Goal: Task Accomplishment & Management: Manage account settings

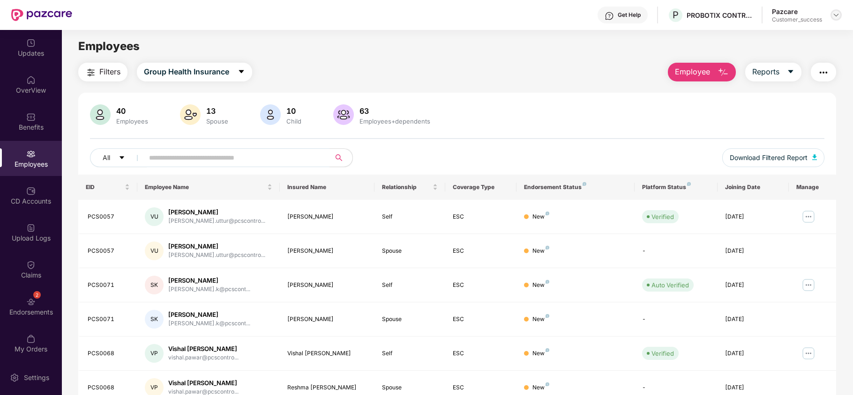
click at [838, 15] on img at bounding box center [835, 14] width 7 height 7
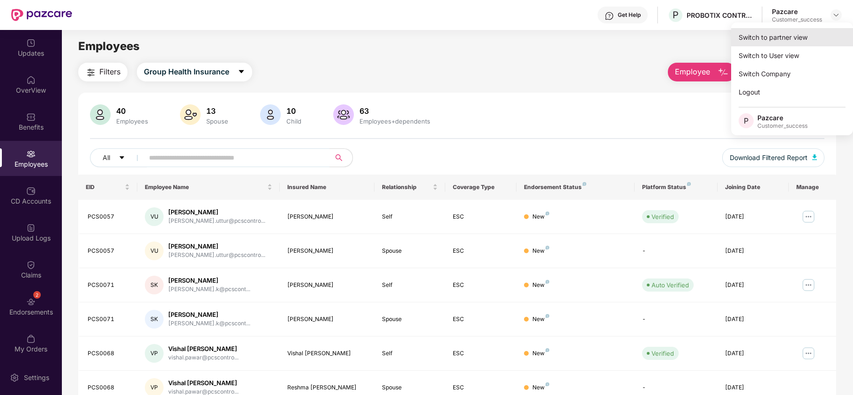
click at [816, 29] on div "Switch to partner view" at bounding box center [792, 37] width 122 height 18
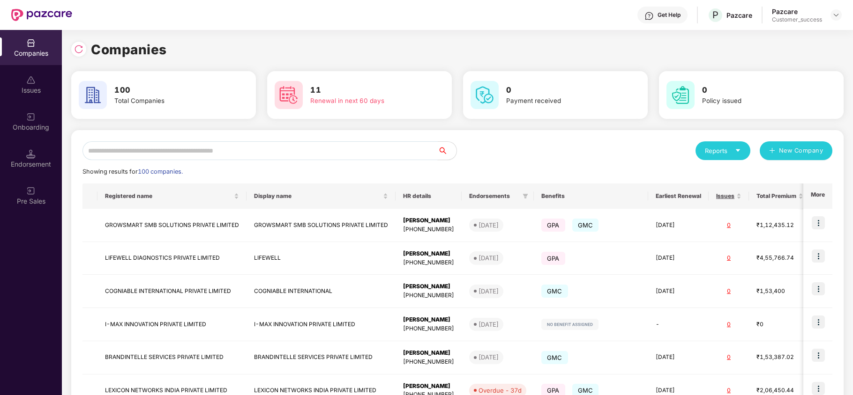
click at [310, 155] on input "text" at bounding box center [259, 150] width 355 height 19
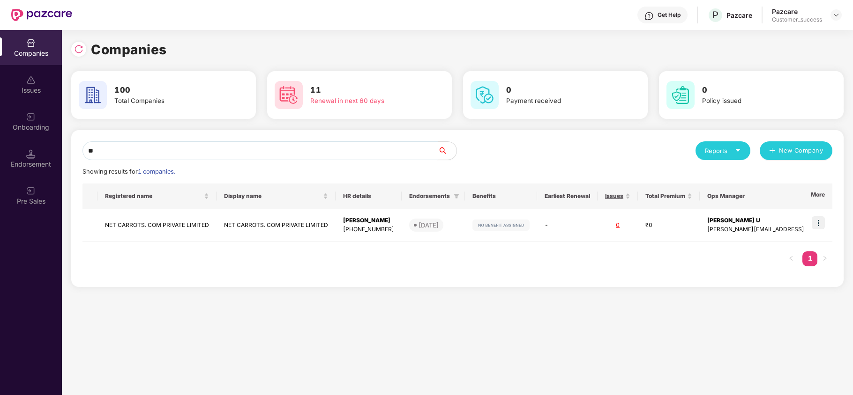
type input "*"
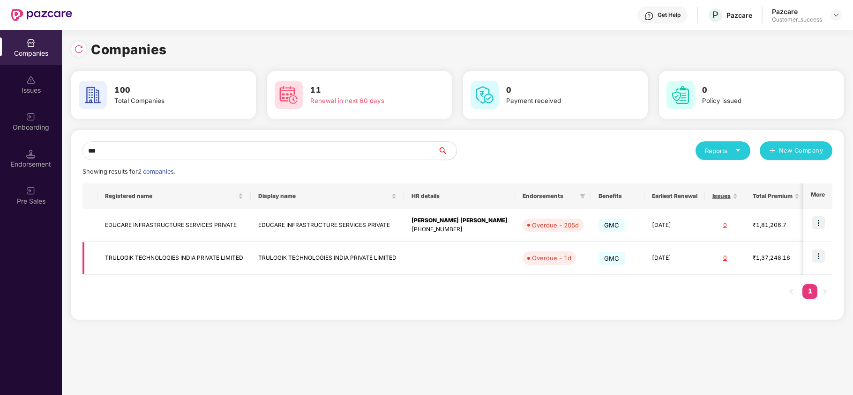
type input "***"
click at [818, 261] on img at bounding box center [817, 256] width 13 height 13
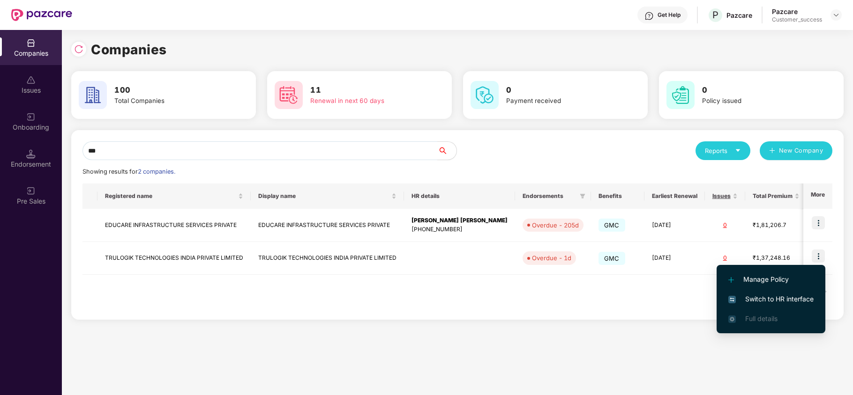
click at [752, 293] on li "Switch to HR interface" at bounding box center [770, 300] width 109 height 20
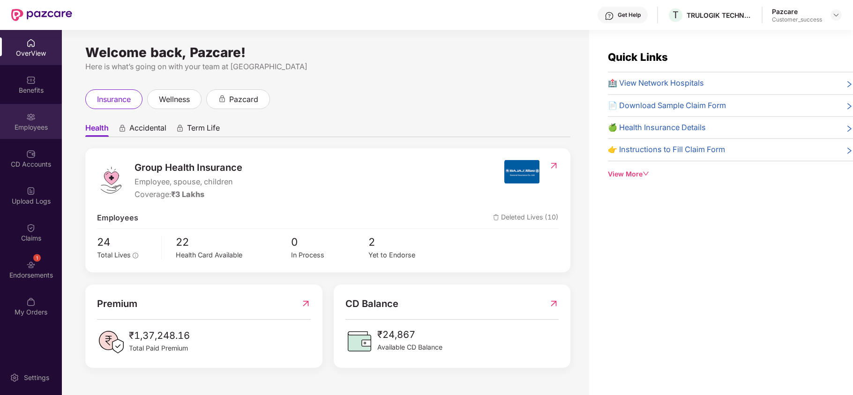
click at [31, 128] on div "Employees" at bounding box center [31, 127] width 62 height 9
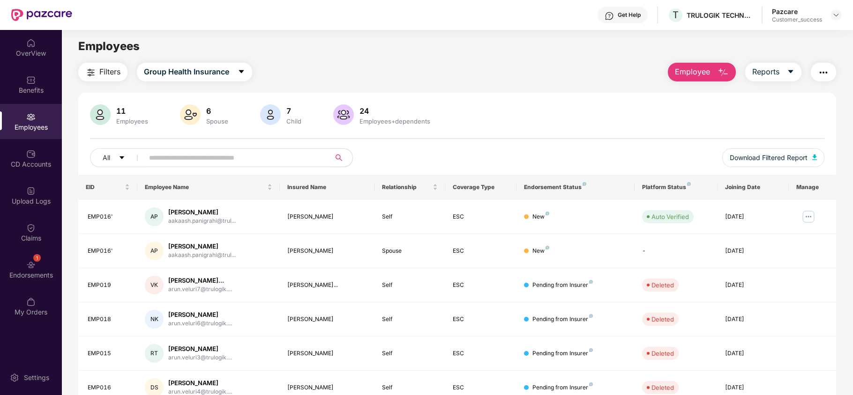
click at [225, 154] on input "text" at bounding box center [233, 158] width 168 height 14
paste input "******"
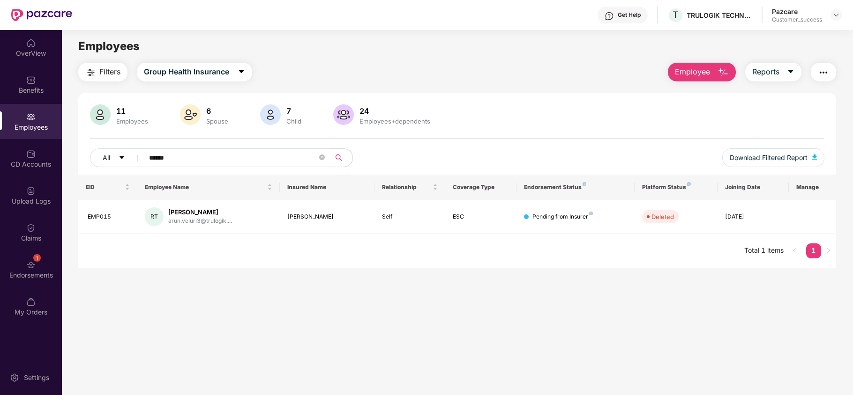
type input "******"
click at [837, 17] on img at bounding box center [835, 14] width 7 height 7
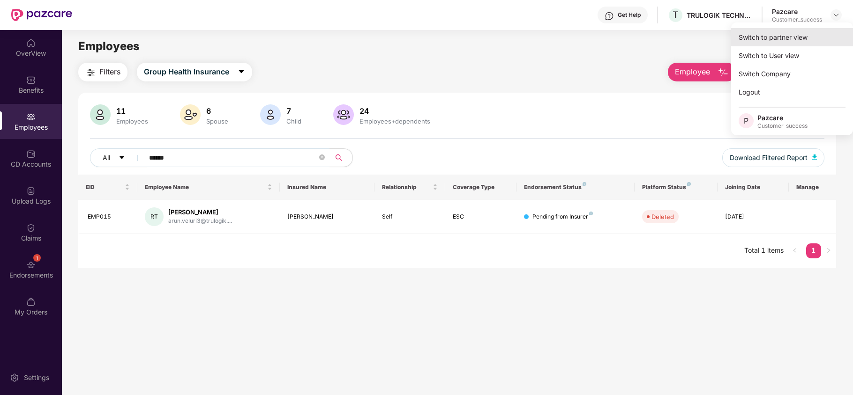
click at [806, 37] on div "Switch to partner view" at bounding box center [792, 37] width 122 height 18
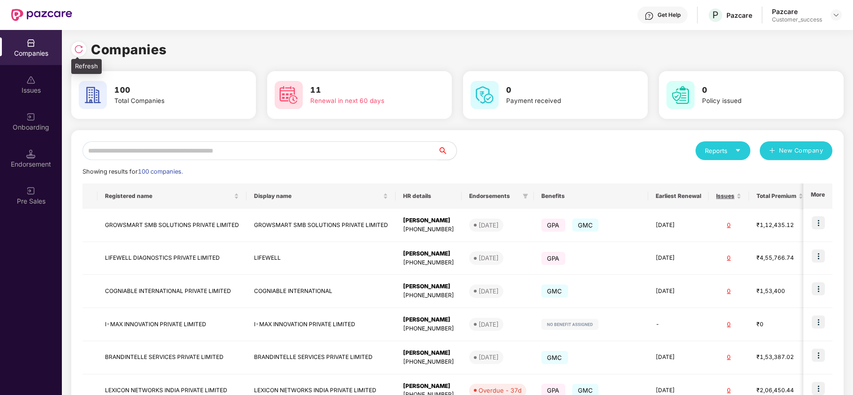
click at [80, 51] on img at bounding box center [78, 49] width 9 height 9
click at [32, 142] on div "Endorsement" at bounding box center [31, 158] width 62 height 35
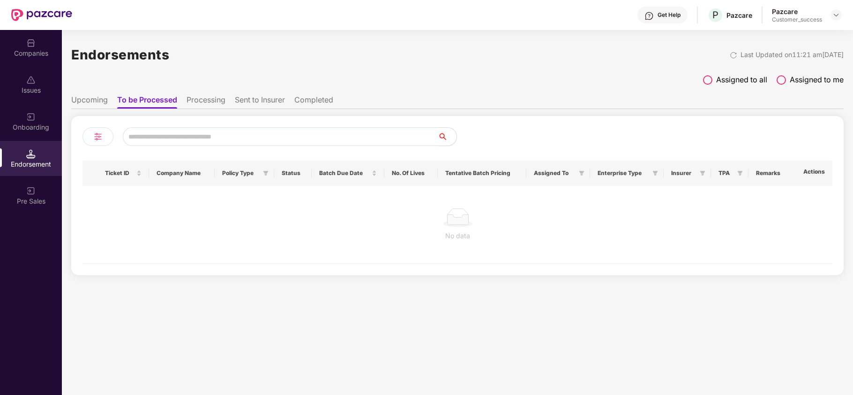
click at [29, 119] on img at bounding box center [30, 116] width 9 height 9
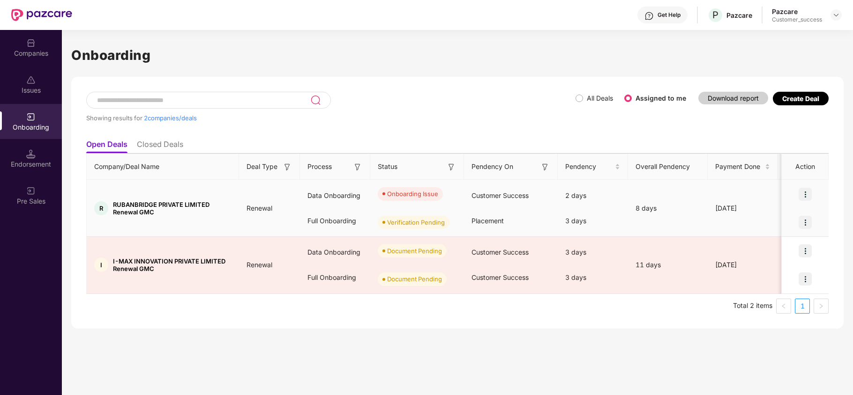
click at [803, 193] on img at bounding box center [804, 194] width 13 height 13
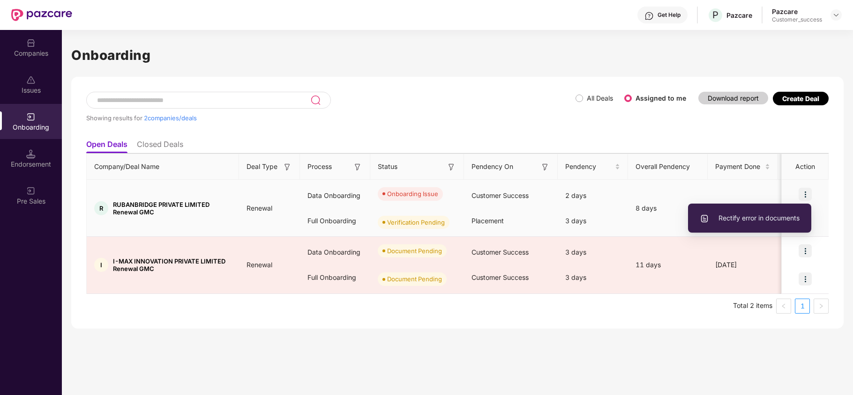
click at [791, 223] on span "Rectify error in documents" at bounding box center [749, 218] width 100 height 10
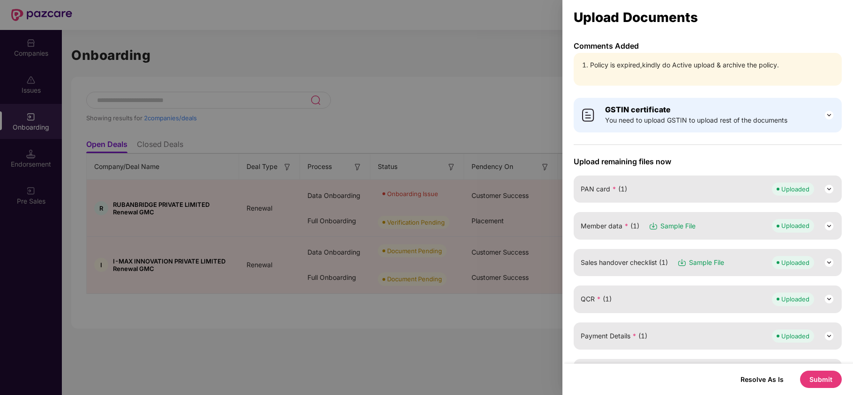
scroll to position [139, 0]
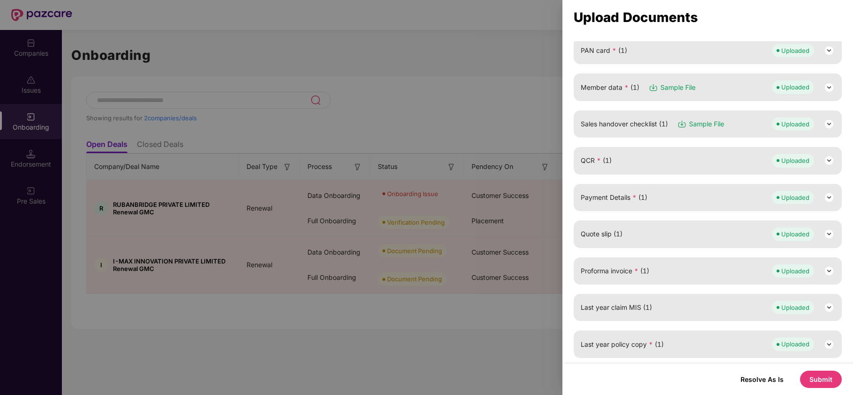
click at [832, 379] on button "Submit" at bounding box center [821, 379] width 42 height 17
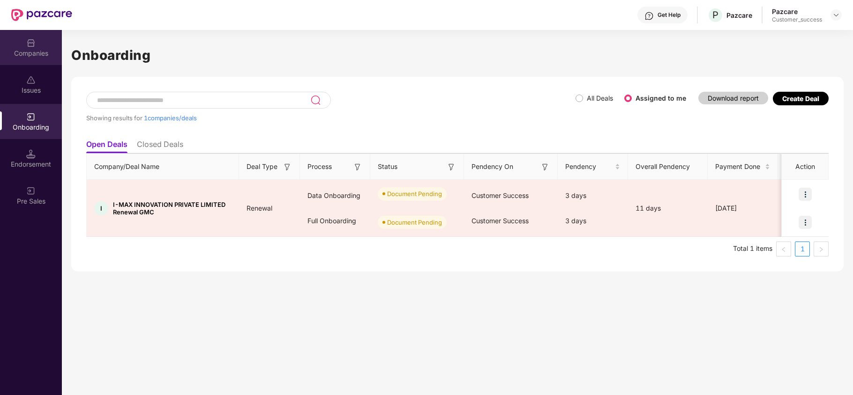
click at [46, 59] on div "Companies" at bounding box center [31, 47] width 62 height 35
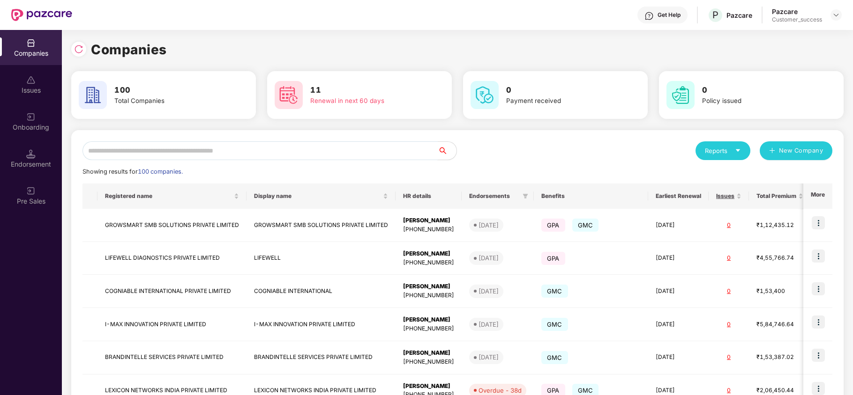
click at [149, 152] on input "text" at bounding box center [259, 150] width 355 height 19
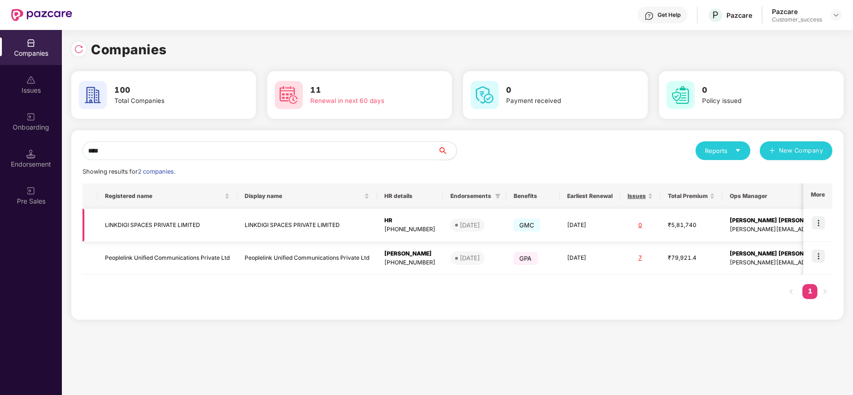
type input "****"
click at [820, 227] on img at bounding box center [817, 222] width 13 height 13
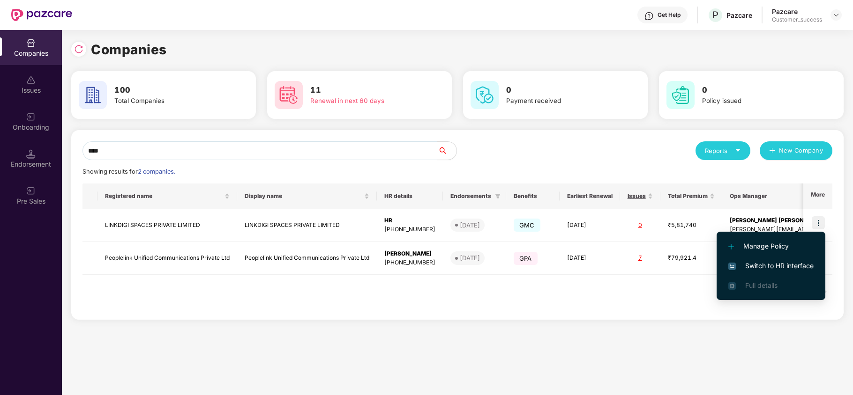
click at [791, 265] on span "Switch to HR interface" at bounding box center [770, 266] width 85 height 10
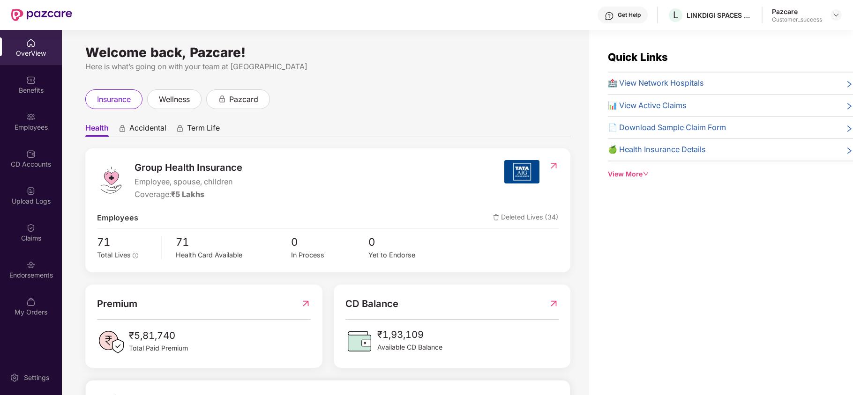
click at [40, 126] on div "Employees" at bounding box center [31, 127] width 62 height 9
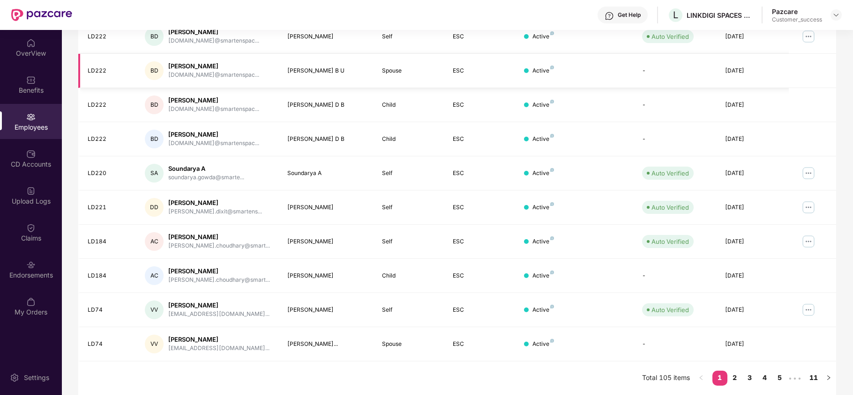
scroll to position [0, 0]
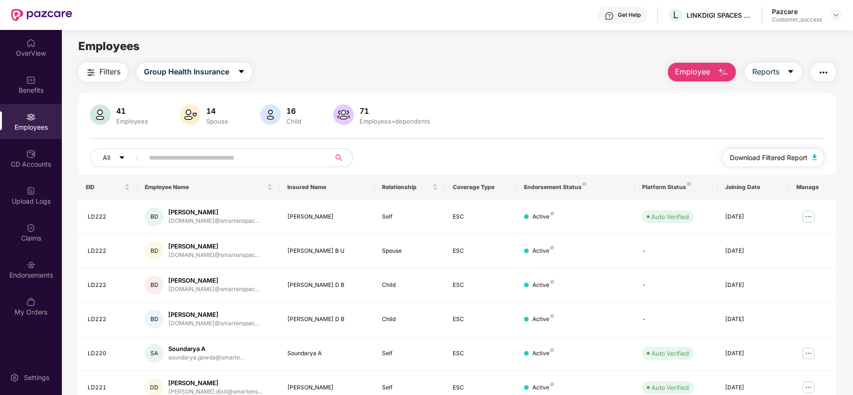
click at [746, 164] on button "Download Filtered Report" at bounding box center [773, 158] width 102 height 19
click at [838, 19] on div at bounding box center [835, 14] width 11 height 11
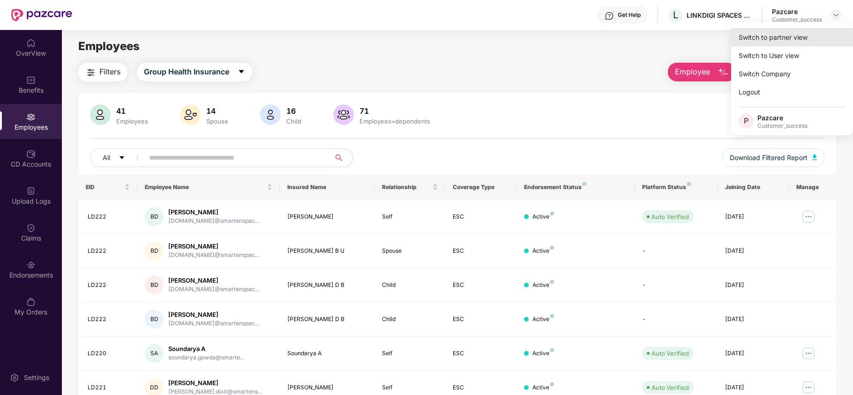
click at [818, 34] on div "Switch to partner view" at bounding box center [792, 37] width 122 height 18
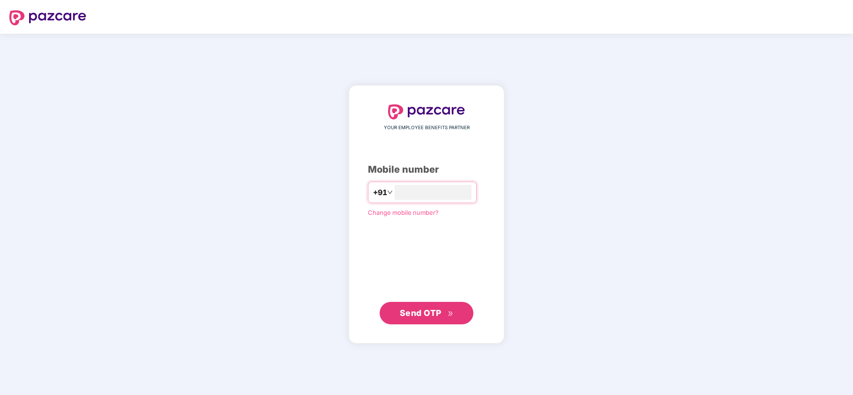
type input "**********"
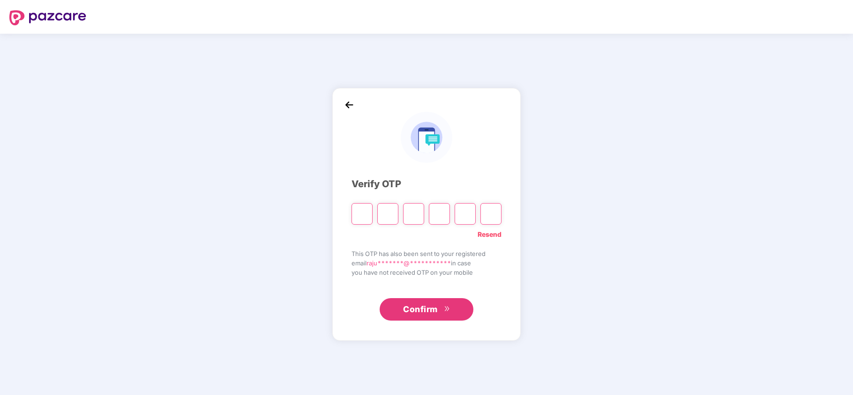
type input "*"
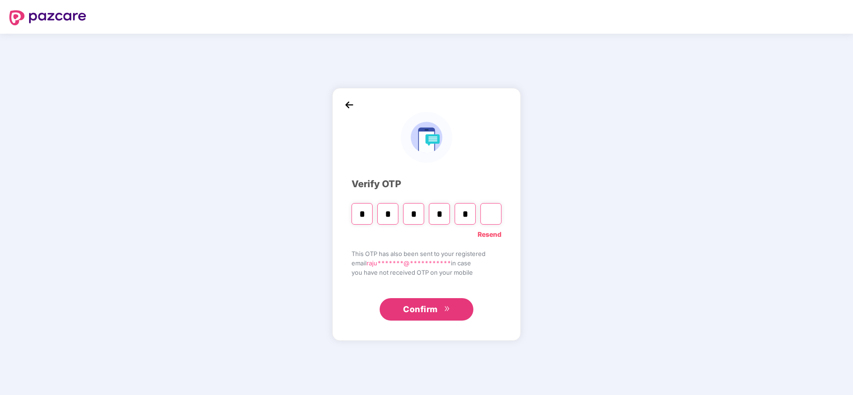
type input "*"
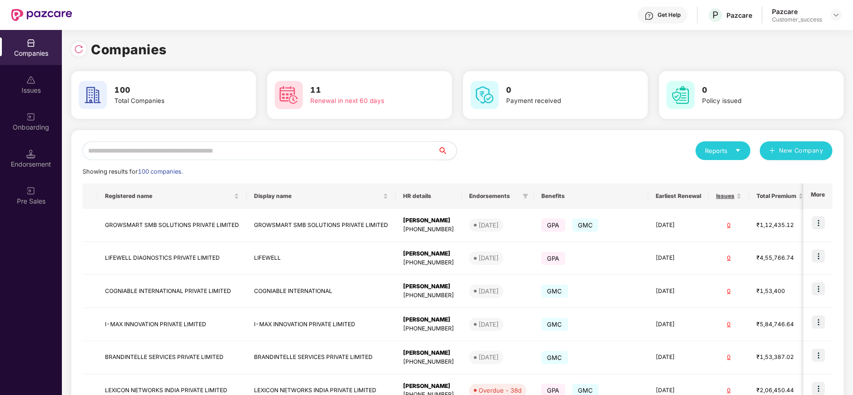
click at [258, 154] on input "text" at bounding box center [259, 150] width 355 height 19
paste input "**********"
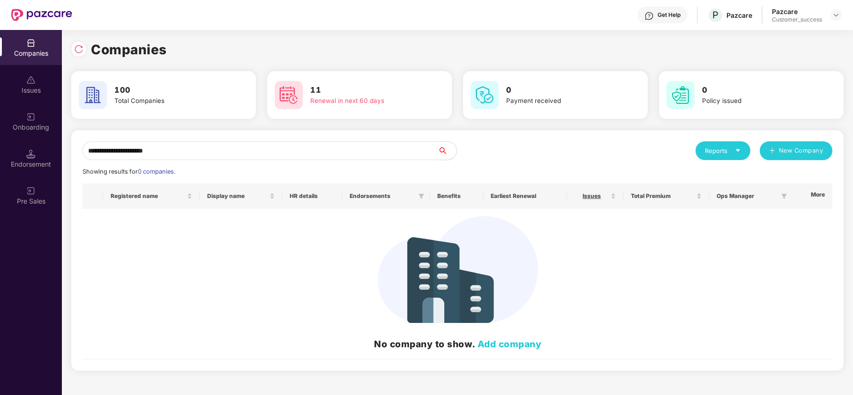
type input "**********"
click at [21, 124] on div "Onboarding" at bounding box center [31, 127] width 62 height 9
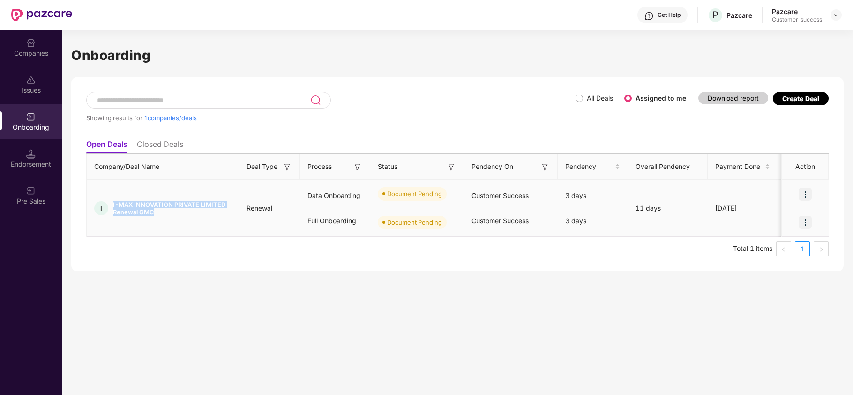
drag, startPoint x: 160, startPoint y: 214, endPoint x: 109, endPoint y: 206, distance: 52.1
click at [109, 206] on div "I I-MAX INNOVATION PRIVATE LIMITED Renewal GMC" at bounding box center [163, 208] width 152 height 15
copy div "I-MAX INNOVATION PRIVATE LIMITED Renewal GMC"
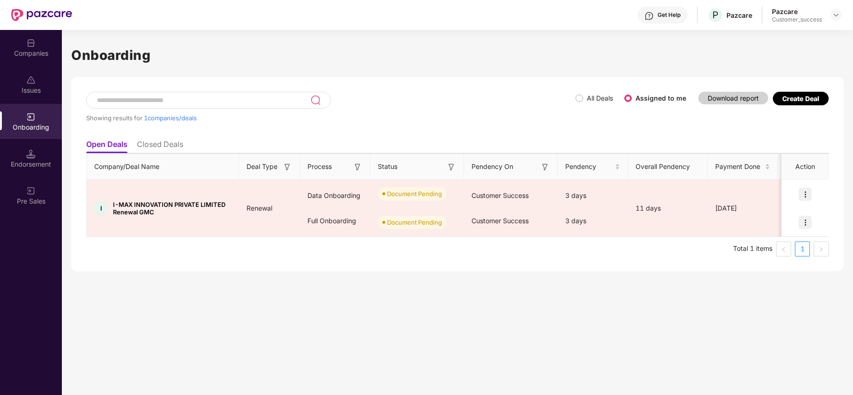
click at [12, 53] on div "Companies" at bounding box center [31, 53] width 62 height 9
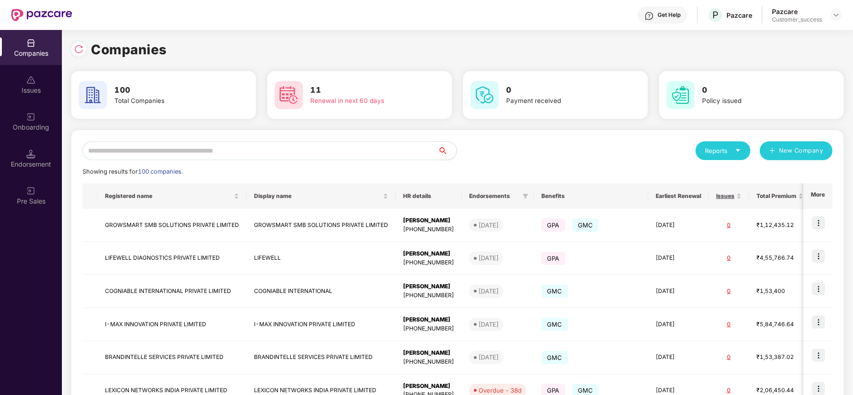
click at [205, 152] on input "text" at bounding box center [259, 150] width 355 height 19
paste input "**********"
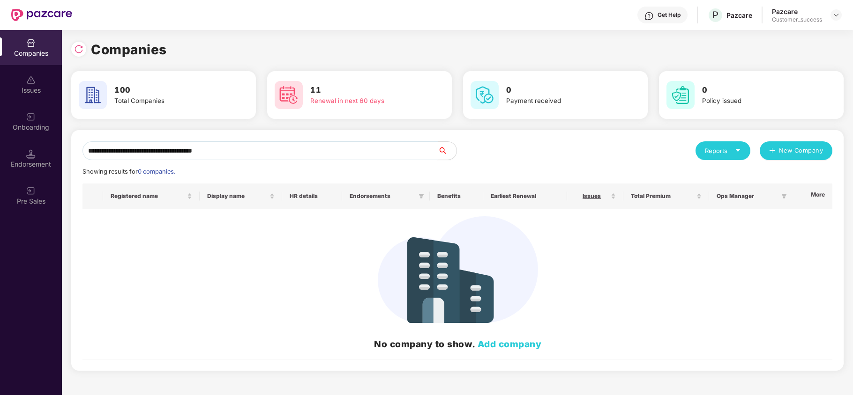
drag, startPoint x: 262, startPoint y: 150, endPoint x: 209, endPoint y: 156, distance: 53.8
click at [209, 156] on input "**********" at bounding box center [259, 150] width 355 height 19
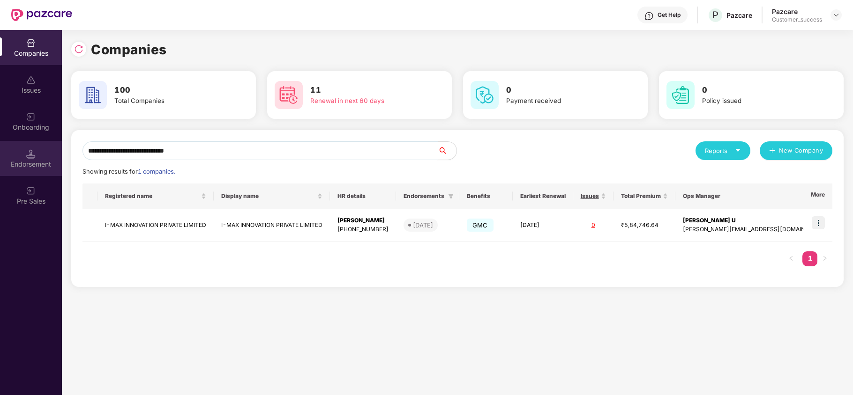
type input "**********"
click at [28, 158] on img at bounding box center [30, 153] width 9 height 9
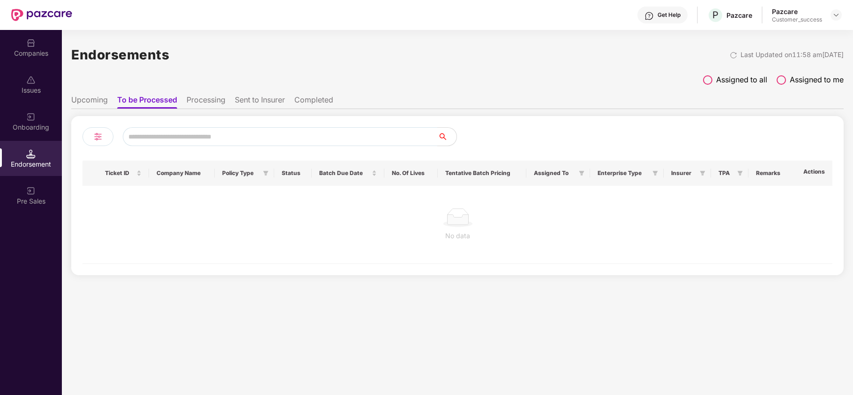
click at [30, 123] on div "Onboarding" at bounding box center [31, 127] width 62 height 9
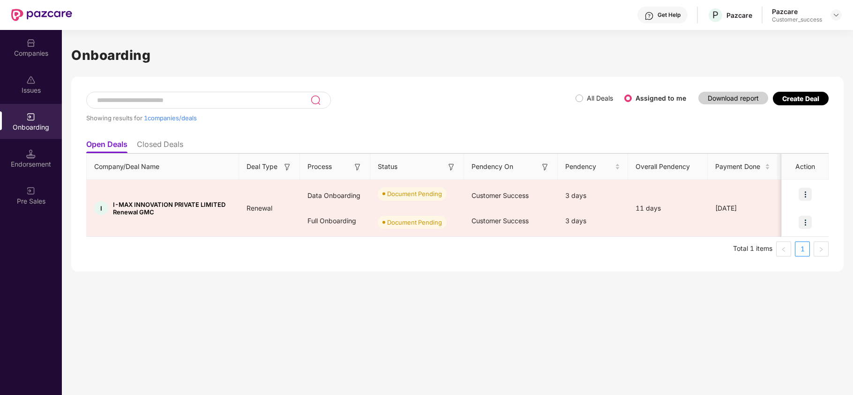
click at [33, 57] on div "Companies" at bounding box center [31, 53] width 62 height 9
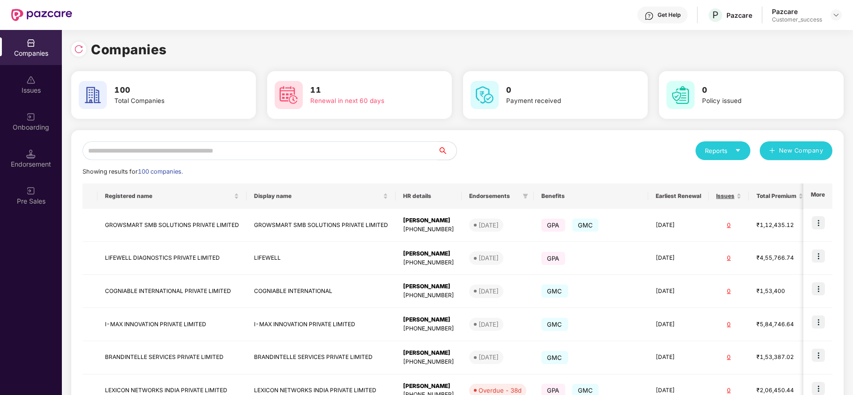
click at [151, 152] on input "text" at bounding box center [259, 150] width 355 height 19
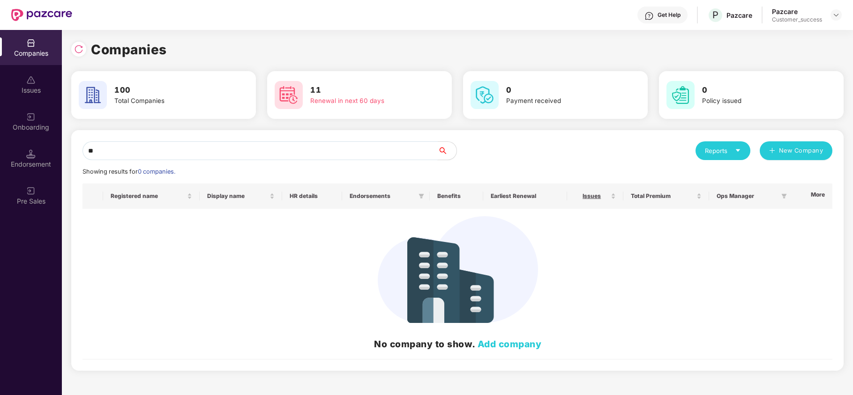
type input "*"
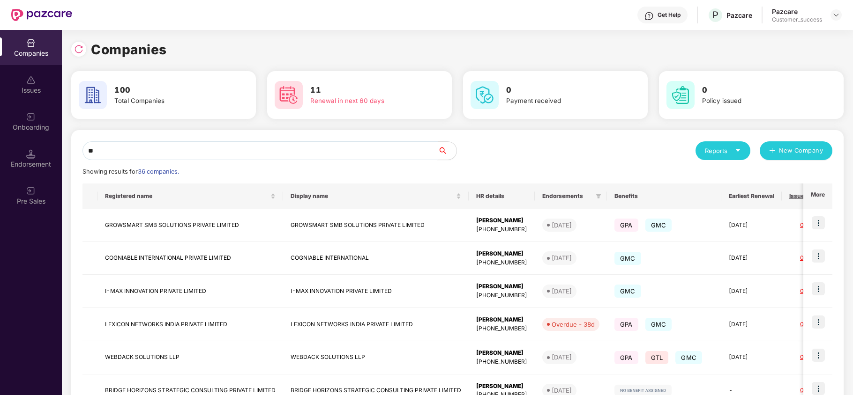
type input "*"
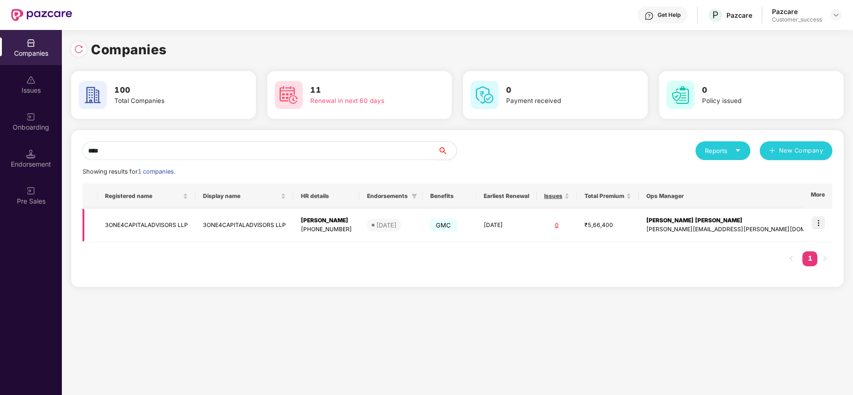
type input "****"
click at [819, 223] on img at bounding box center [817, 222] width 13 height 13
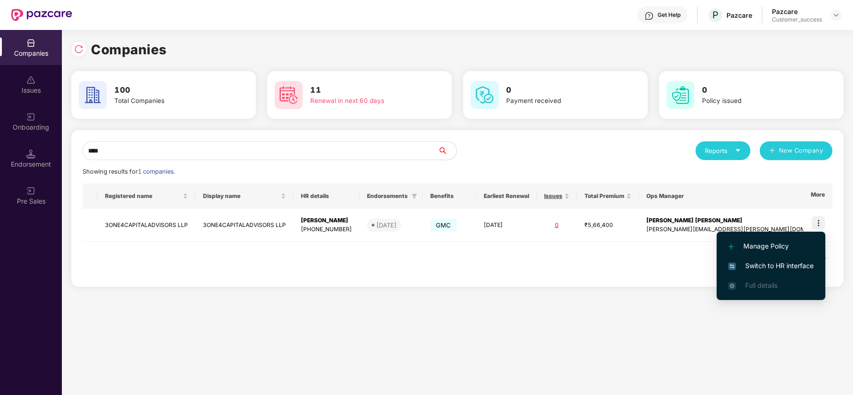
click at [779, 261] on span "Switch to HR interface" at bounding box center [770, 266] width 85 height 10
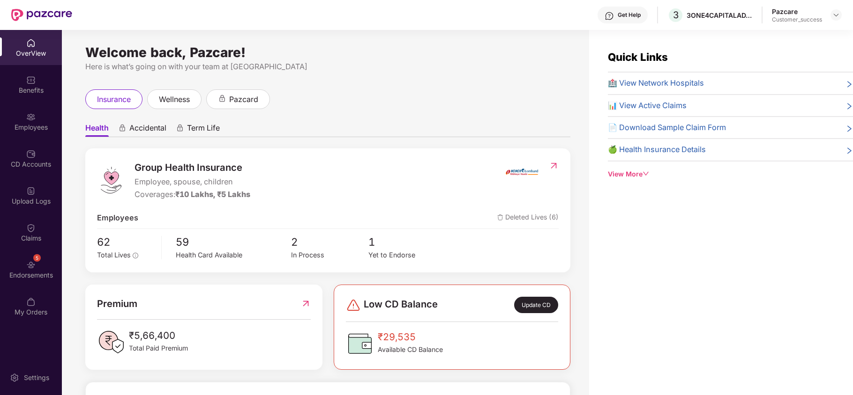
click at [25, 125] on div "Employees" at bounding box center [31, 127] width 62 height 9
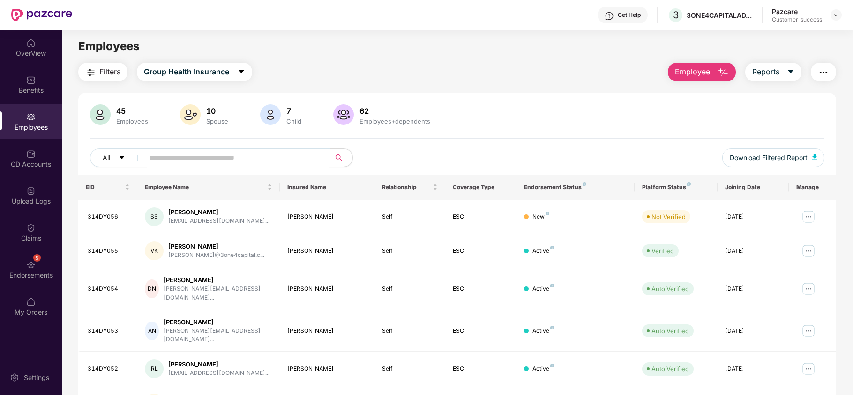
click at [181, 159] on input "text" at bounding box center [233, 158] width 168 height 14
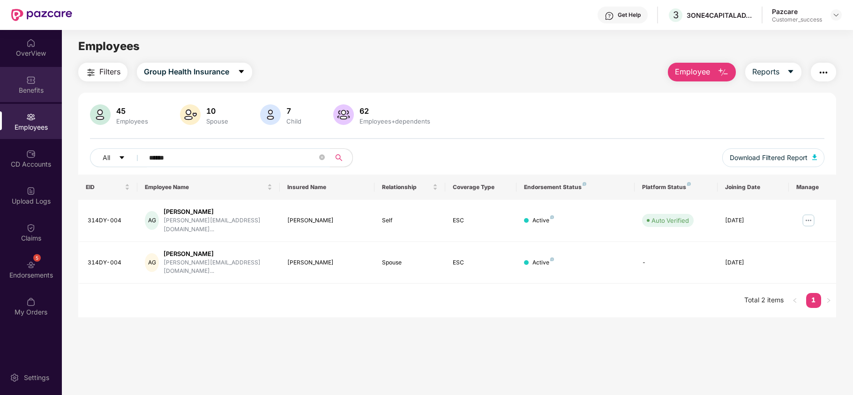
type input "******"
click at [26, 74] on div at bounding box center [30, 78] width 9 height 9
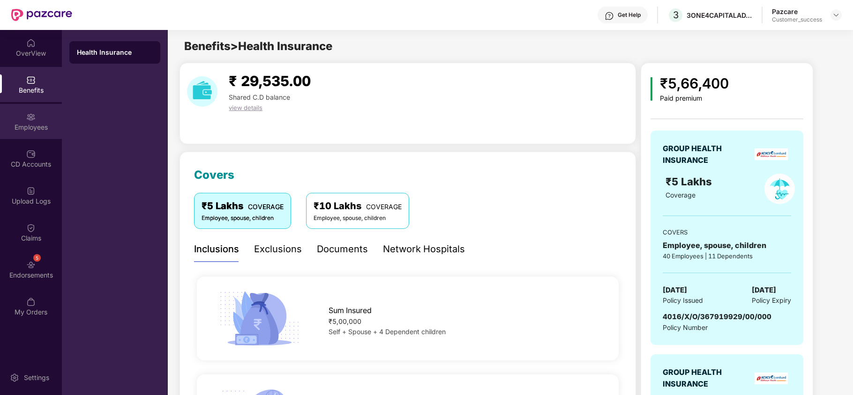
click at [40, 120] on div "Employees" at bounding box center [31, 121] width 62 height 35
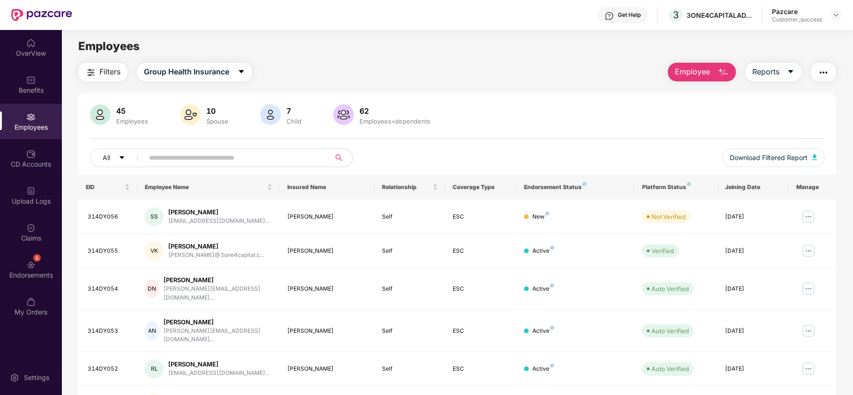
click at [175, 161] on input "text" at bounding box center [233, 158] width 168 height 14
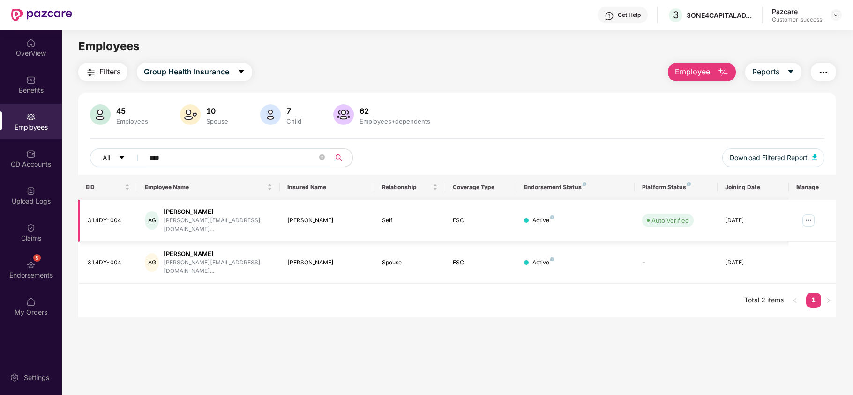
type input "****"
click at [808, 213] on img at bounding box center [808, 220] width 15 height 15
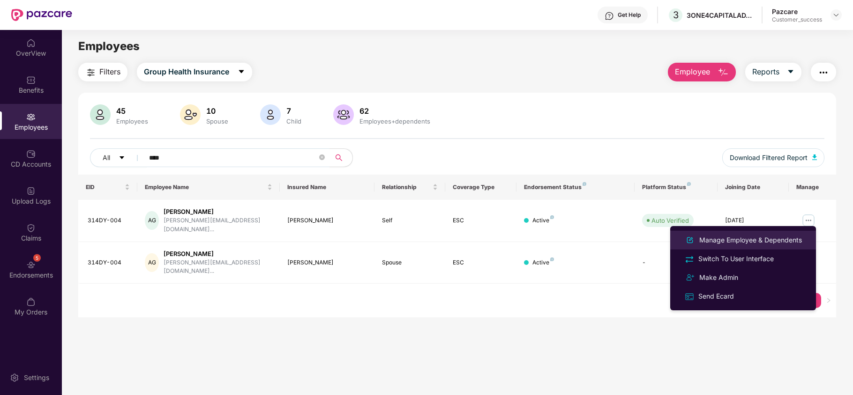
click at [773, 238] on div "Manage Employee & Dependents" at bounding box center [750, 240] width 106 height 10
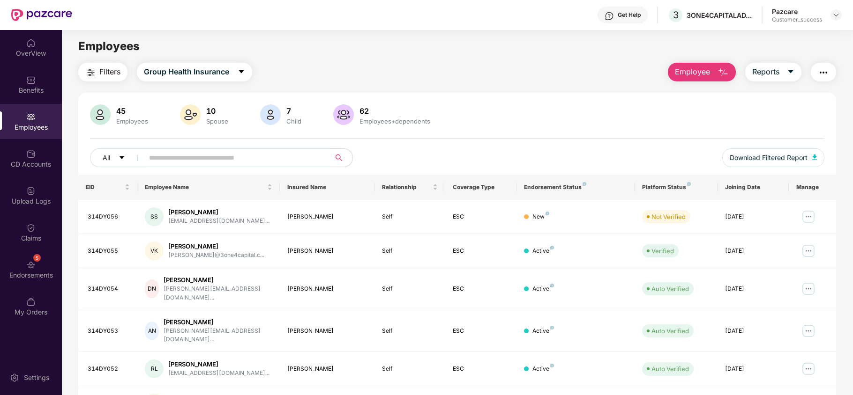
click at [199, 151] on input "text" at bounding box center [233, 158] width 168 height 14
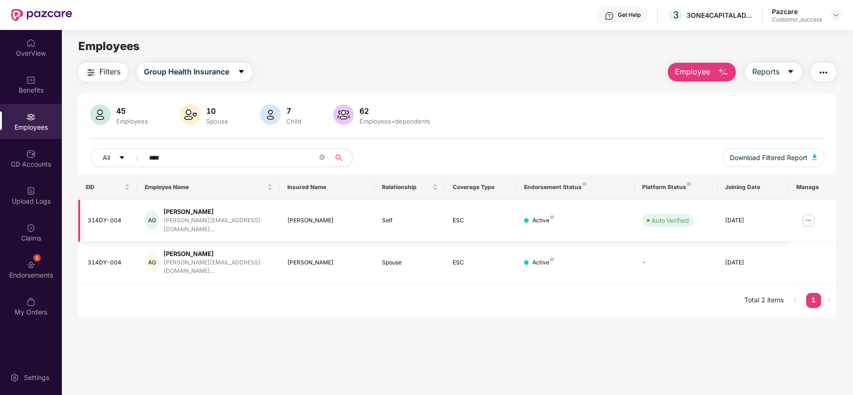
type input "****"
click at [806, 216] on img at bounding box center [808, 220] width 15 height 15
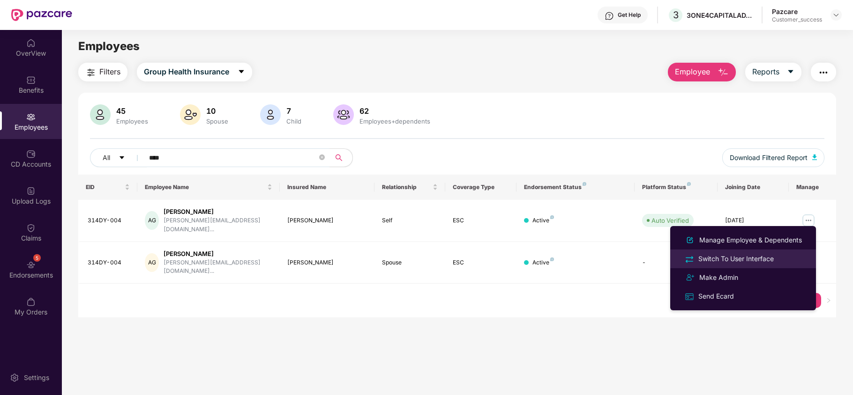
click at [785, 263] on div "Switch To User Interface" at bounding box center [742, 258] width 121 height 11
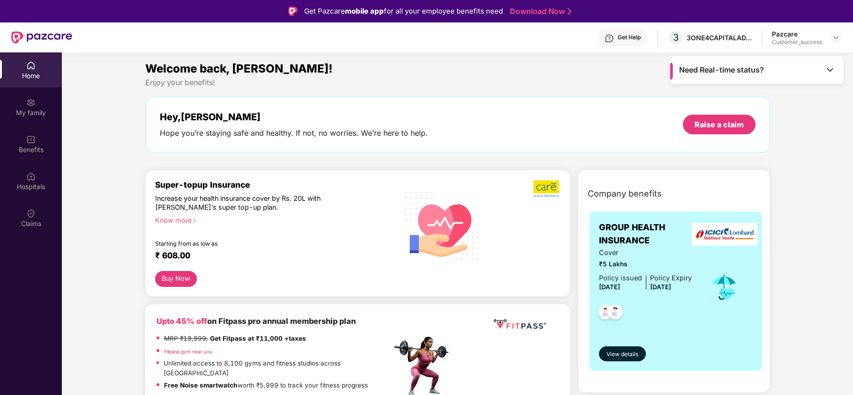
click at [769, 72] on div "Need Real-time status?" at bounding box center [756, 70] width 173 height 28
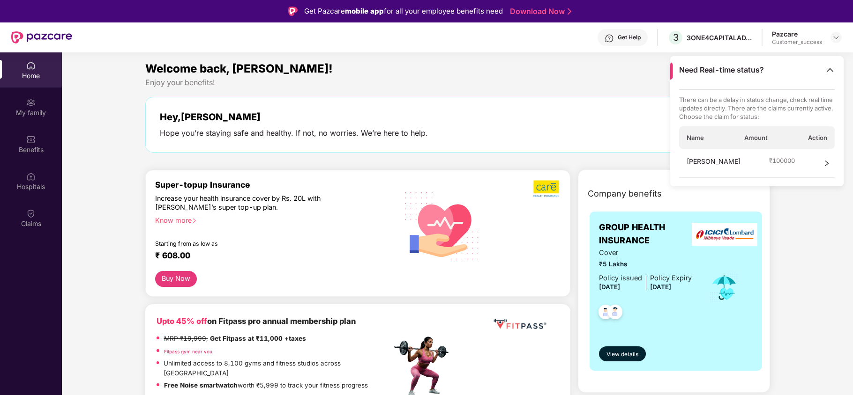
click at [622, 76] on div "Welcome back, [PERSON_NAME]!" at bounding box center [457, 69] width 625 height 18
click at [709, 166] on span "[PERSON_NAME]" at bounding box center [713, 163] width 54 height 14
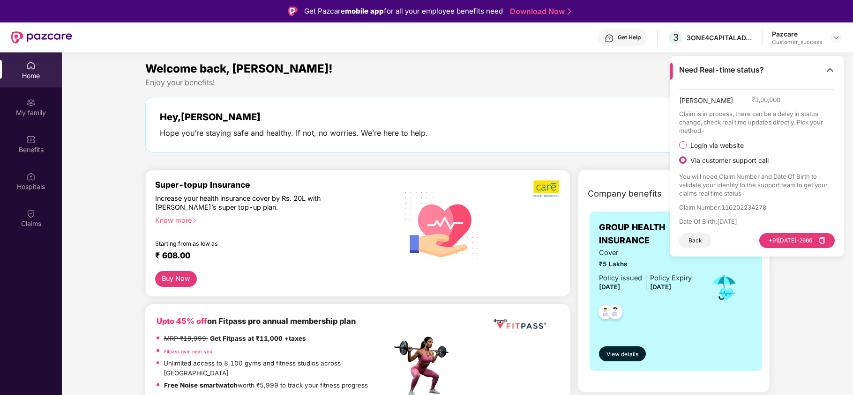
click at [827, 74] on img at bounding box center [829, 69] width 9 height 9
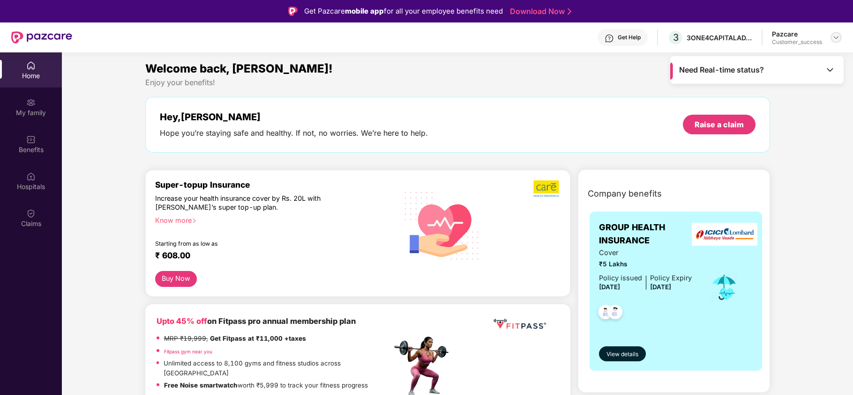
click at [837, 37] on img at bounding box center [835, 37] width 7 height 7
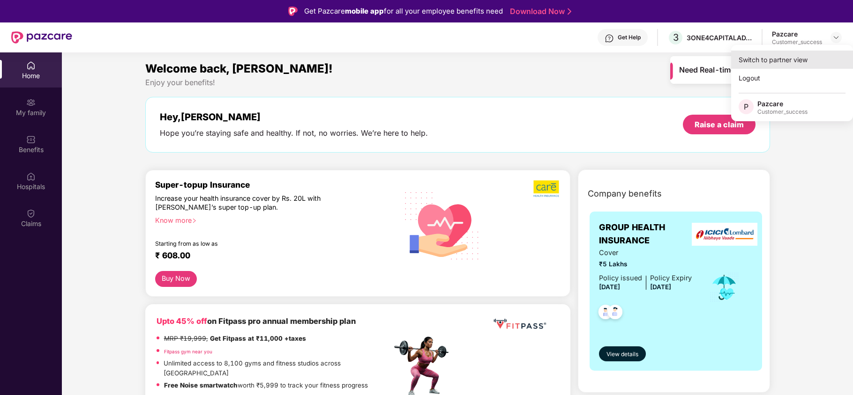
click at [796, 66] on div "Switch to partner view" at bounding box center [792, 60] width 122 height 18
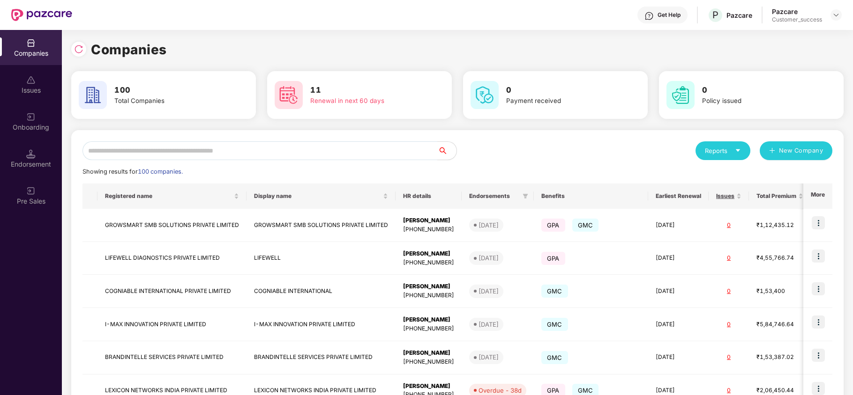
click at [296, 162] on div "Reports New Company Showing results for 100 companies. Registered name Display …" at bounding box center [457, 357] width 750 height 432
click at [165, 158] on input "text" at bounding box center [259, 150] width 355 height 19
click at [207, 149] on input "text" at bounding box center [259, 150] width 355 height 19
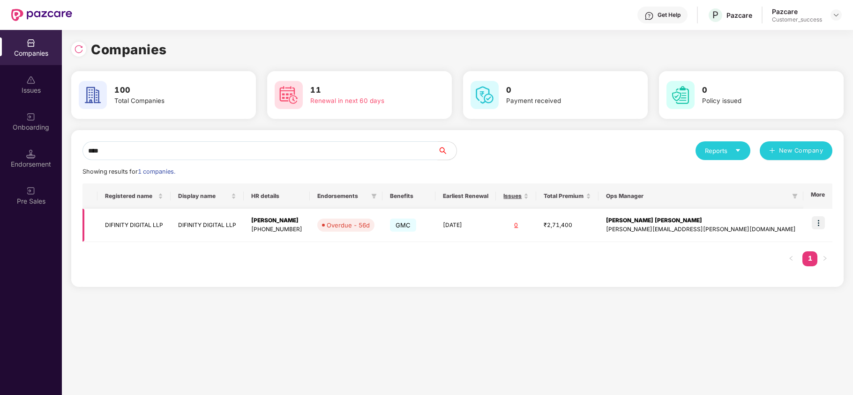
type input "****"
click at [816, 222] on img at bounding box center [817, 222] width 13 height 13
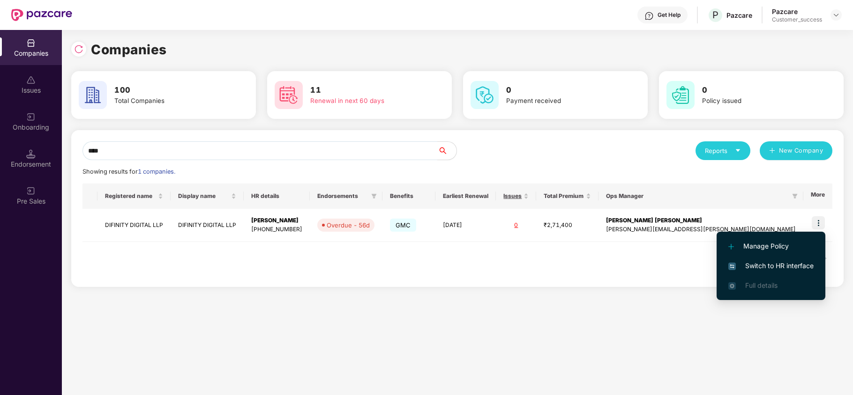
click at [762, 261] on span "Switch to HR interface" at bounding box center [770, 266] width 85 height 10
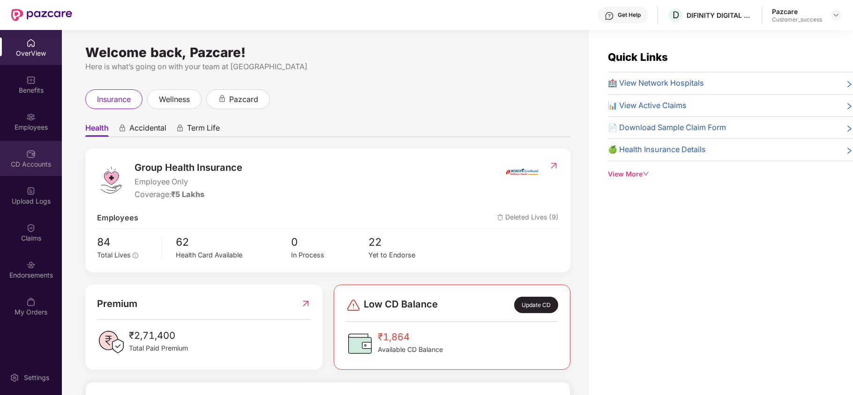
click at [23, 165] on div "CD Accounts" at bounding box center [31, 164] width 62 height 9
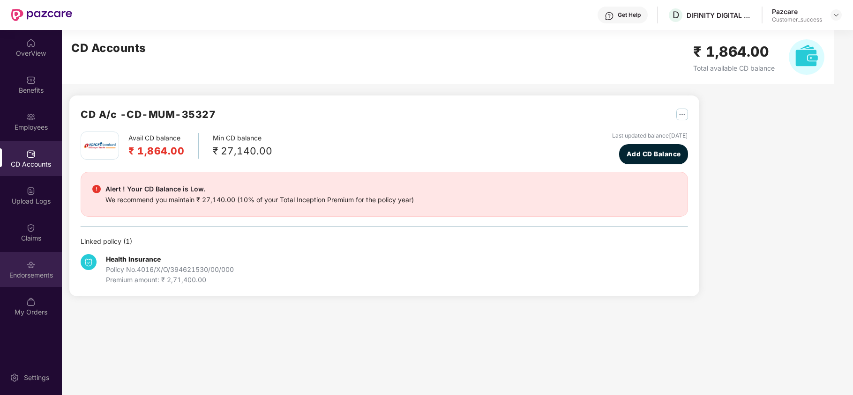
click at [27, 265] on img at bounding box center [30, 264] width 9 height 9
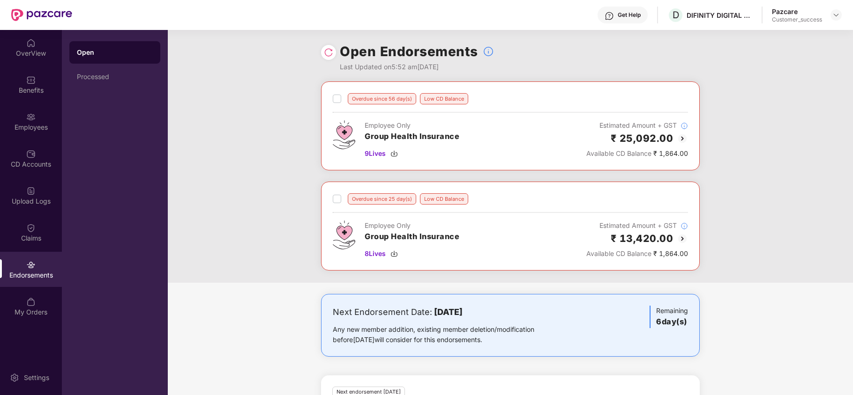
click at [836, 21] on div "Pazcare Customer_success" at bounding box center [807, 15] width 70 height 16
drag, startPoint x: 829, startPoint y: 19, endPoint x: 835, endPoint y: 18, distance: 5.8
click at [835, 18] on div "Pazcare Customer_success" at bounding box center [807, 15] width 70 height 16
click at [835, 18] on img at bounding box center [835, 14] width 7 height 7
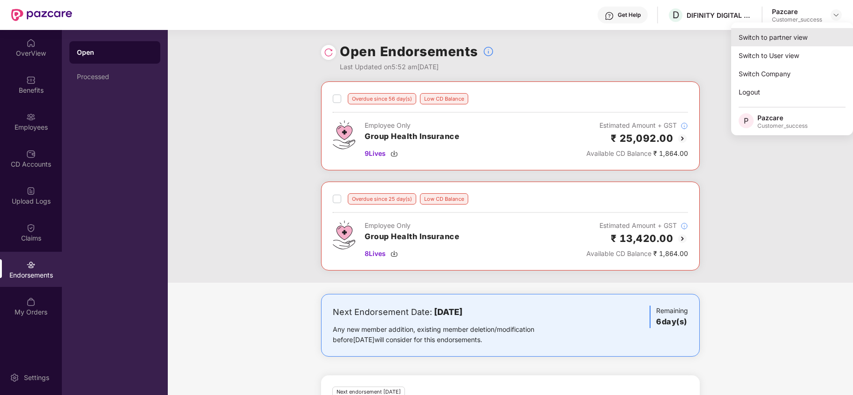
click at [793, 36] on div "Switch to partner view" at bounding box center [792, 37] width 122 height 18
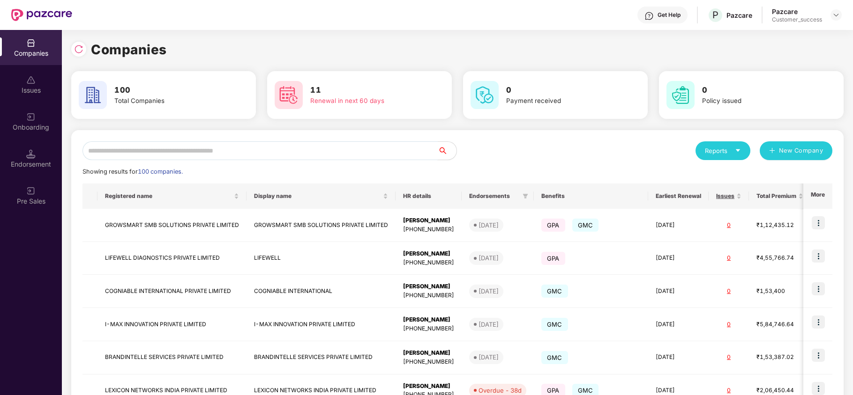
click at [321, 155] on input "text" at bounding box center [259, 150] width 355 height 19
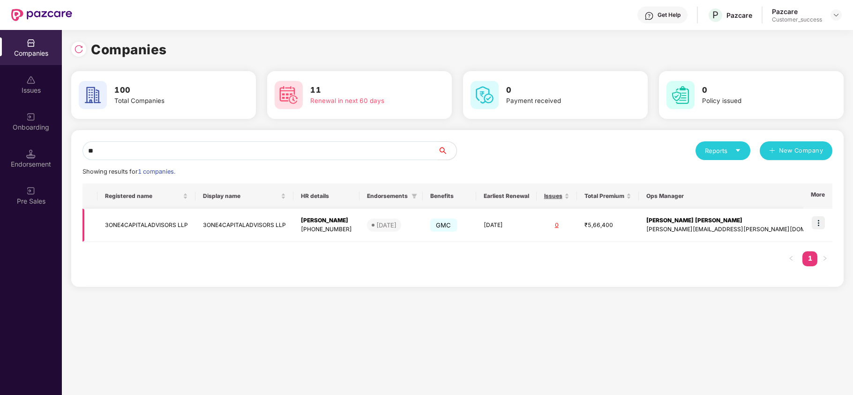
type input "**"
click at [820, 223] on img at bounding box center [817, 222] width 13 height 13
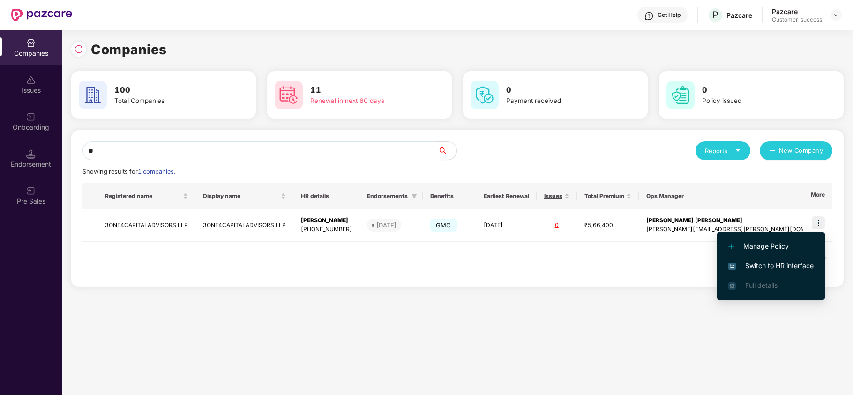
click at [790, 263] on span "Switch to HR interface" at bounding box center [770, 266] width 85 height 10
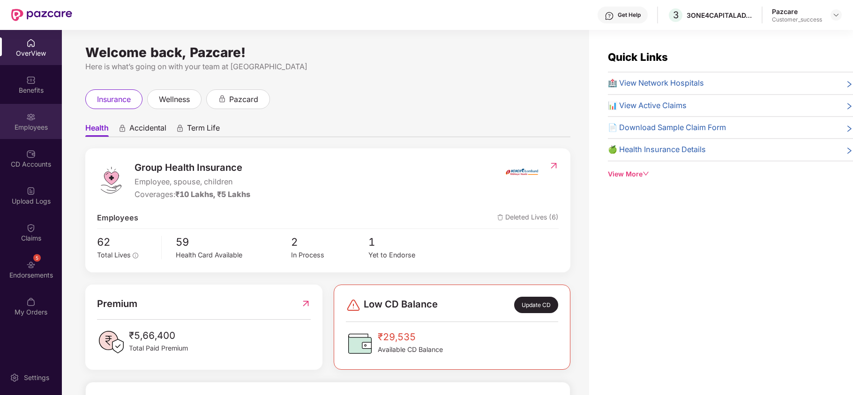
click at [13, 121] on div "Employees" at bounding box center [31, 121] width 62 height 35
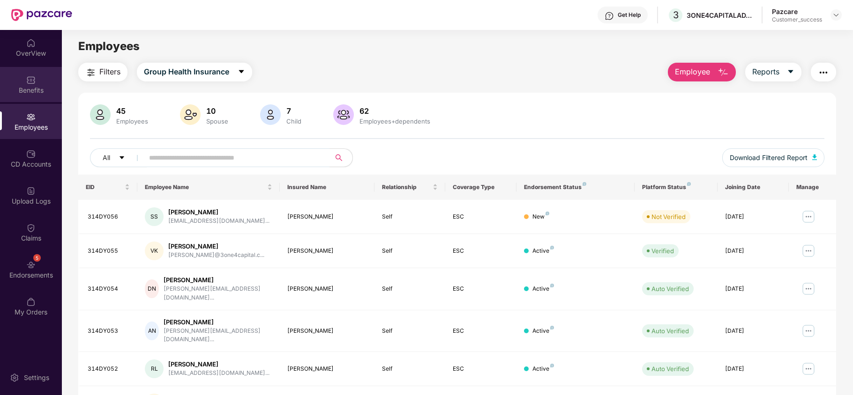
click at [35, 86] on div "Benefits" at bounding box center [31, 90] width 62 height 9
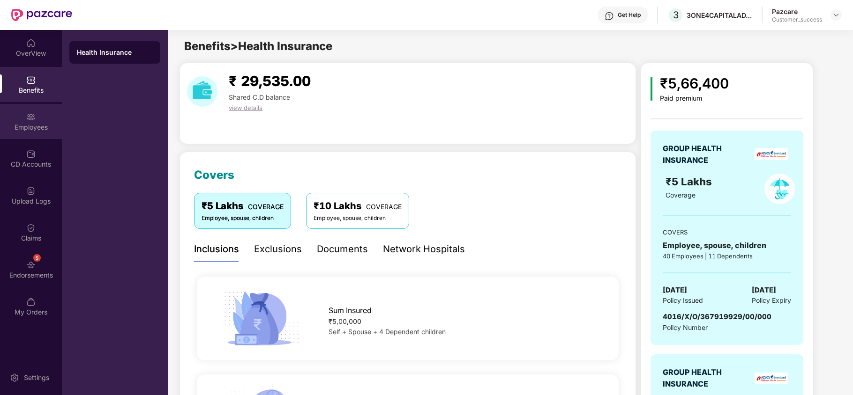
click at [21, 136] on div "Employees" at bounding box center [31, 121] width 62 height 35
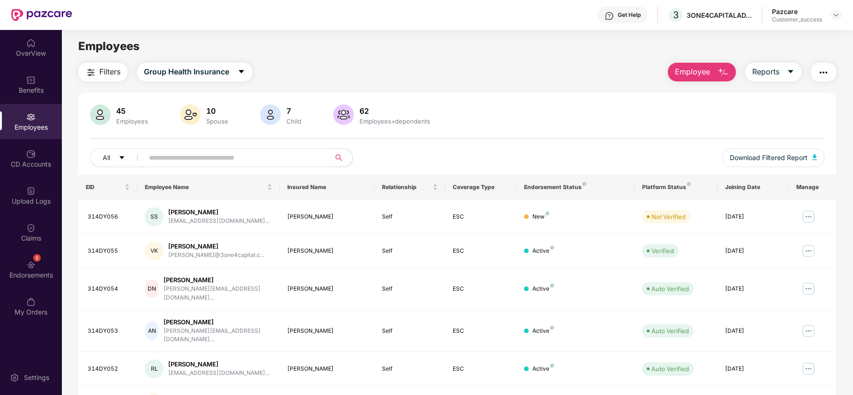
click at [170, 156] on input "text" at bounding box center [233, 158] width 168 height 14
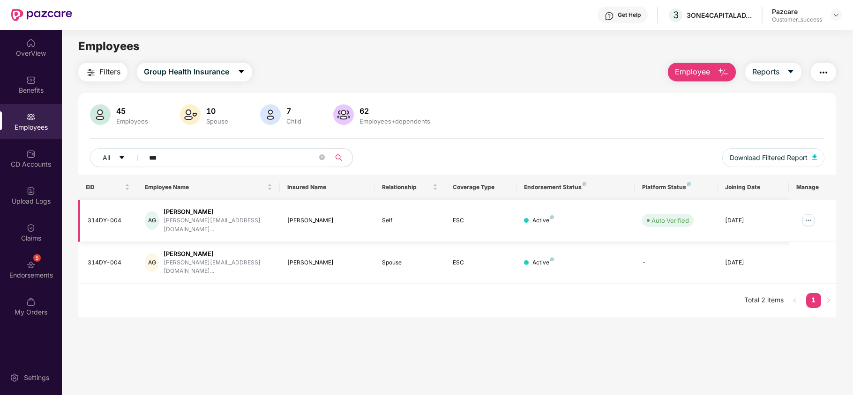
type input "***"
click at [810, 222] on img at bounding box center [808, 220] width 15 height 15
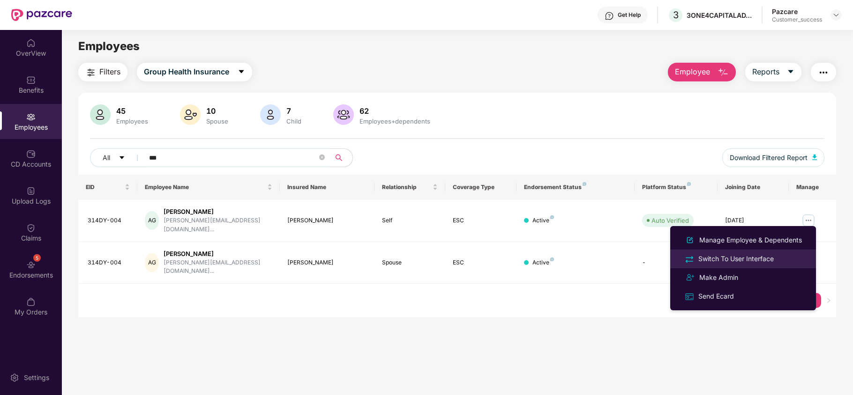
click at [788, 258] on div "Switch To User Interface" at bounding box center [742, 258] width 121 height 11
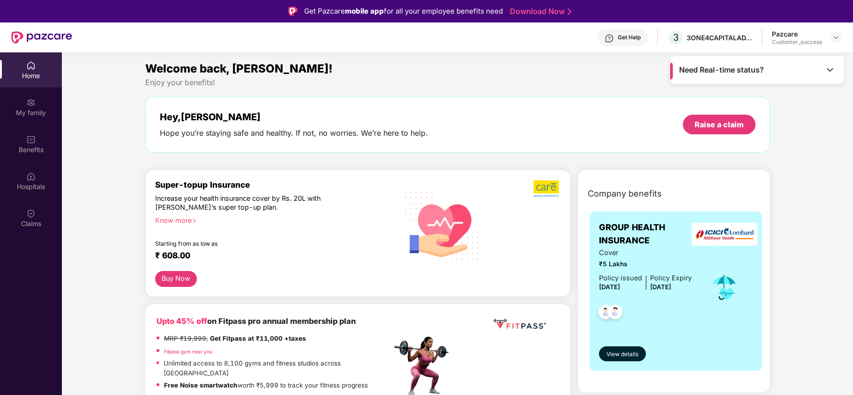
click at [832, 74] on img at bounding box center [829, 69] width 9 height 9
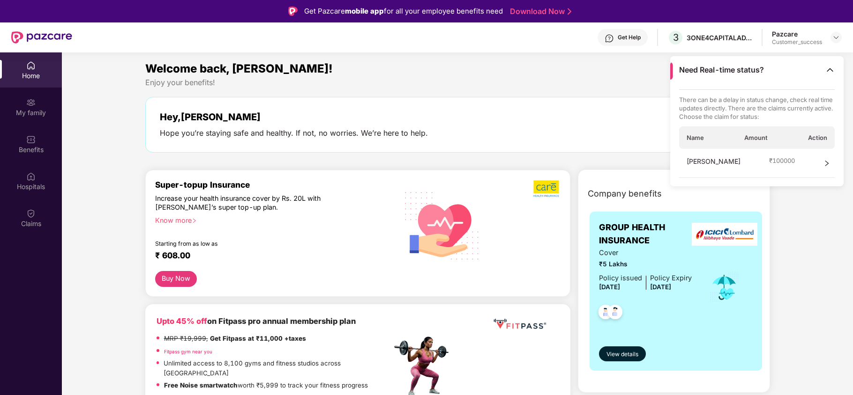
click at [827, 160] on icon "right" at bounding box center [826, 163] width 7 height 7
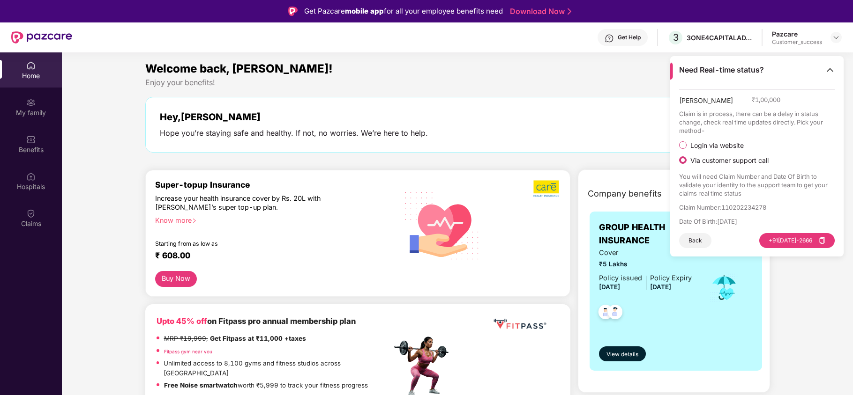
click at [834, 76] on div "Need Real-time status?" at bounding box center [756, 70] width 173 height 28
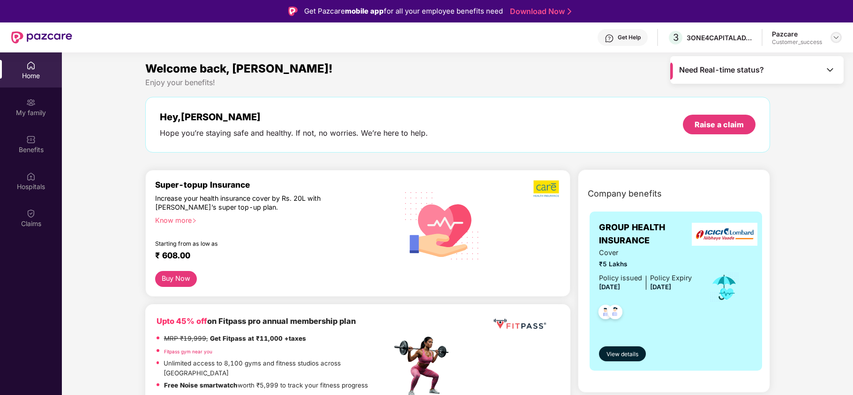
click at [840, 36] on div at bounding box center [835, 37] width 11 height 11
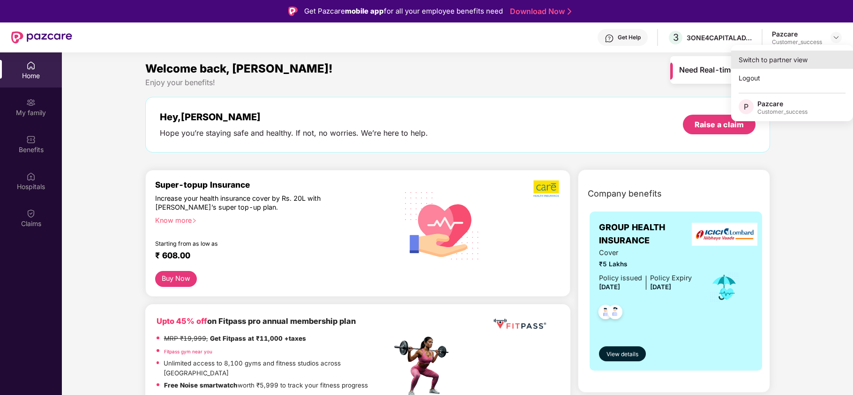
click at [799, 59] on div "Switch to partner view" at bounding box center [792, 60] width 122 height 18
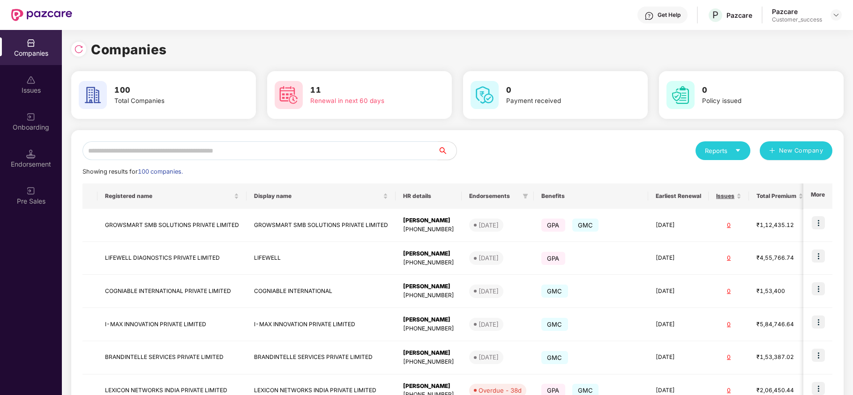
click at [328, 151] on input "text" at bounding box center [259, 150] width 355 height 19
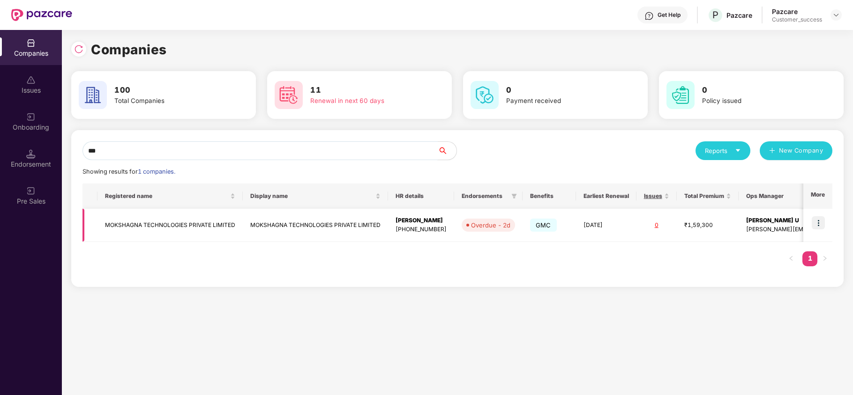
type input "***"
click at [819, 223] on img at bounding box center [817, 222] width 13 height 13
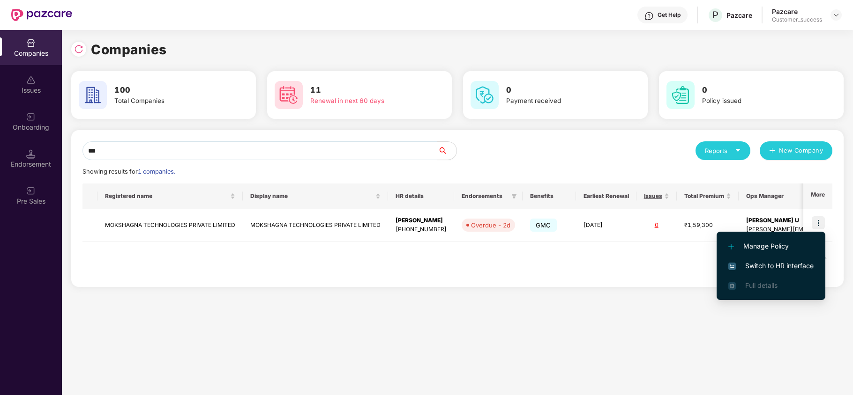
click at [764, 267] on span "Switch to HR interface" at bounding box center [770, 266] width 85 height 10
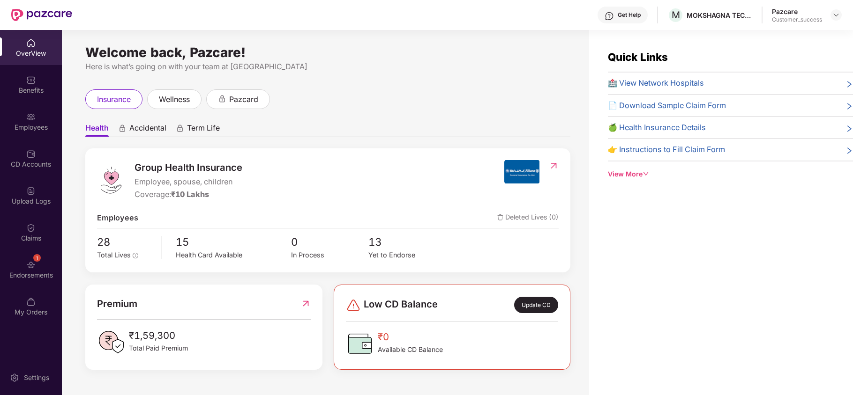
click at [22, 261] on div "1 Endorsements" at bounding box center [31, 269] width 62 height 35
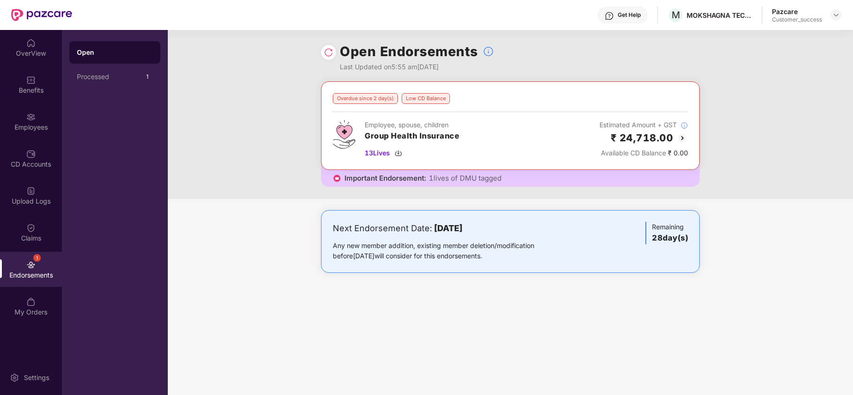
click at [681, 143] on img at bounding box center [682, 138] width 11 height 11
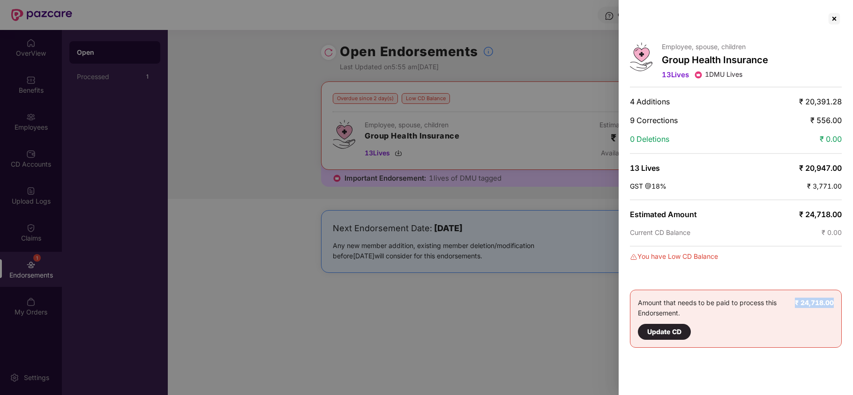
copy b "₹ 24,718.00"
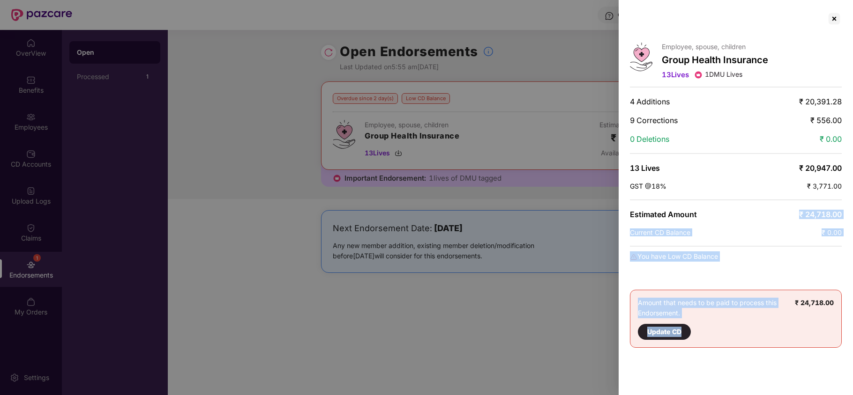
drag, startPoint x: 795, startPoint y: 304, endPoint x: 746, endPoint y: 216, distance: 99.8
click at [746, 216] on div "Employee, spouse, children Group Health Insurance 13 Lives 1 DMU Lives 4 Additi…" at bounding box center [735, 197] width 234 height 395
click at [754, 216] on div "Estimated Amount ₹ 24,718.00" at bounding box center [736, 214] width 212 height 9
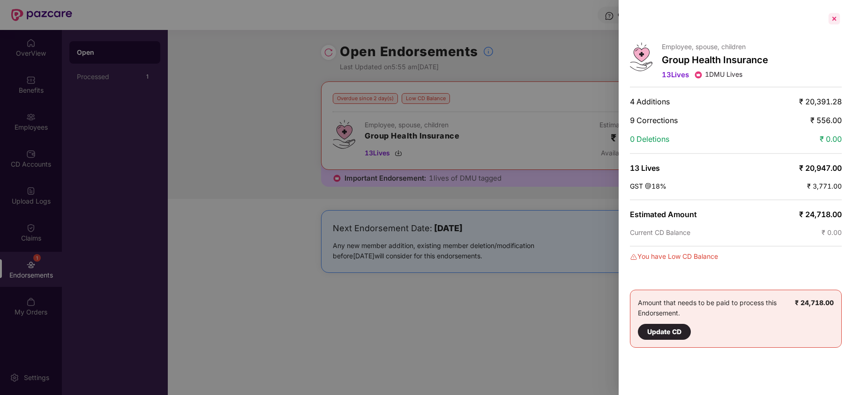
click at [834, 19] on div at bounding box center [833, 18] width 15 height 15
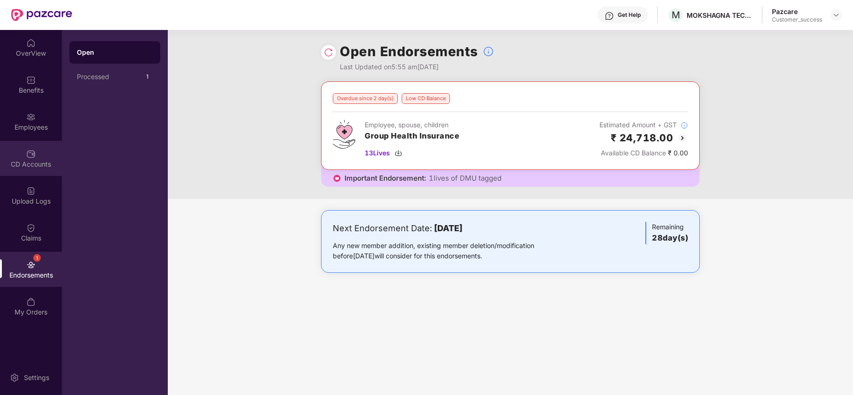
click at [36, 150] on div "CD Accounts" at bounding box center [31, 158] width 62 height 35
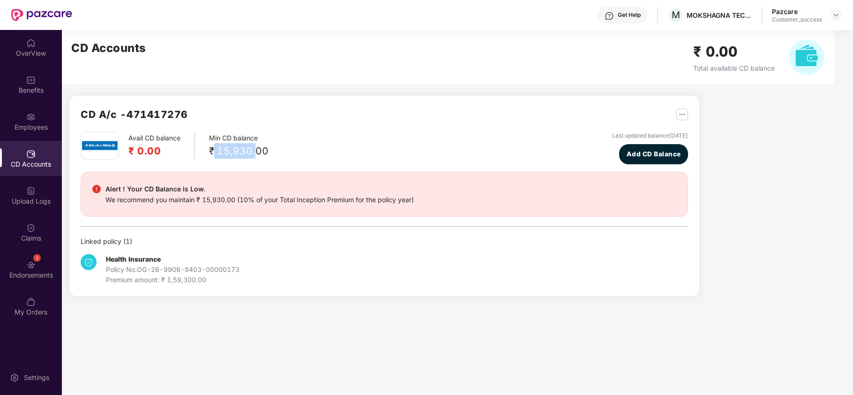
drag, startPoint x: 215, startPoint y: 145, endPoint x: 257, endPoint y: 154, distance: 43.0
click at [257, 154] on div "₹ 15,930.00" at bounding box center [239, 150] width 60 height 15
copy div "15,930."
click at [23, 276] on div "Endorsements" at bounding box center [31, 275] width 62 height 9
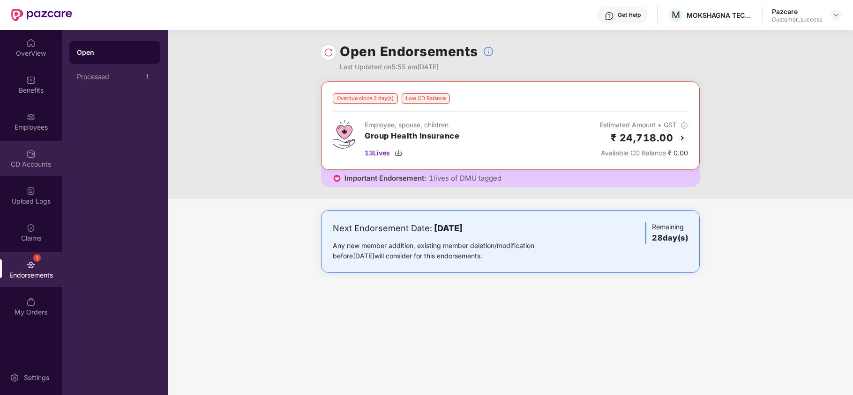
click at [35, 149] on img at bounding box center [30, 153] width 9 height 9
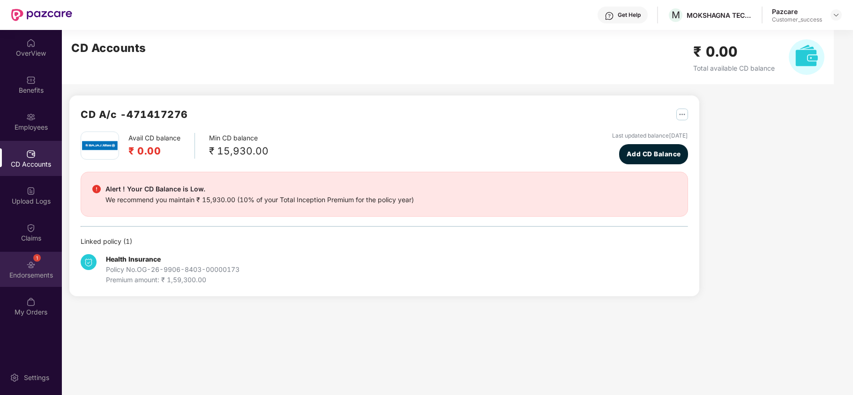
click at [47, 268] on div "1 Endorsements" at bounding box center [31, 269] width 62 height 35
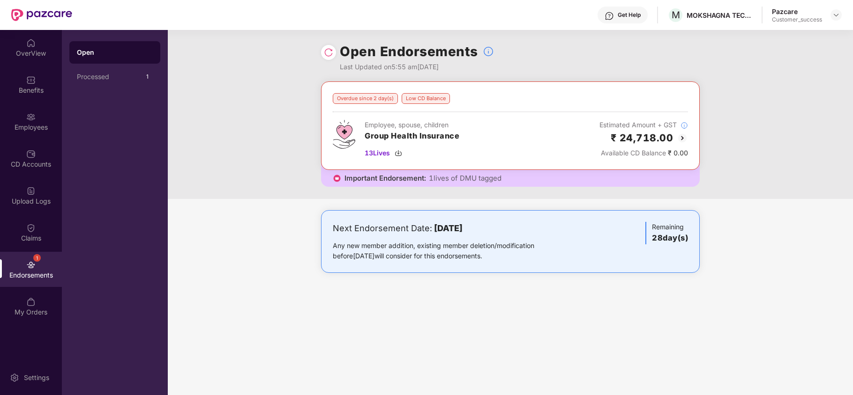
click at [681, 138] on img at bounding box center [682, 138] width 11 height 11
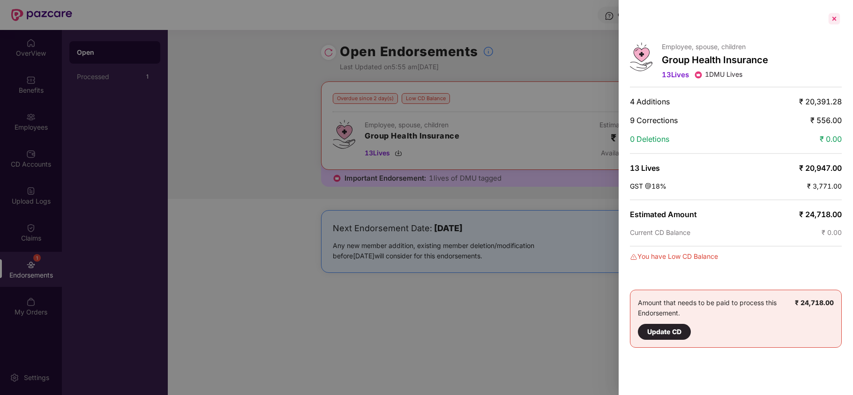
click at [832, 22] on div at bounding box center [833, 18] width 15 height 15
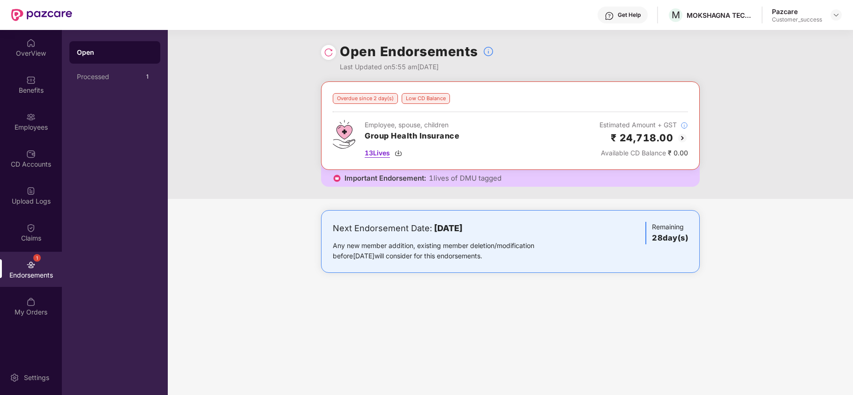
click at [400, 154] on img at bounding box center [397, 152] width 7 height 7
click at [31, 154] on img at bounding box center [30, 153] width 9 height 9
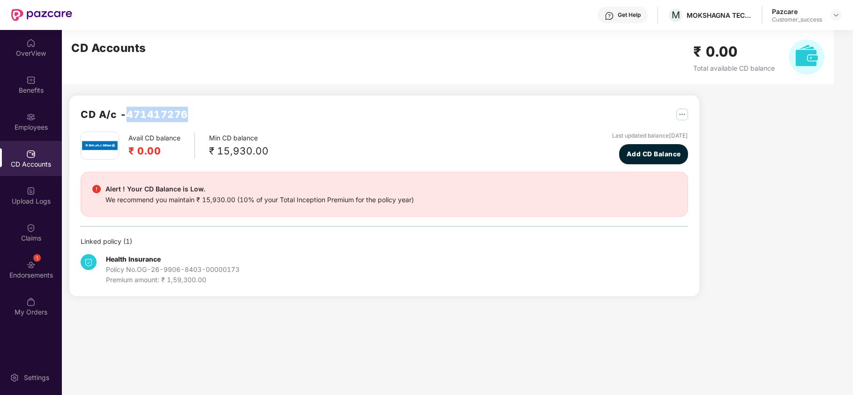
drag, startPoint x: 186, startPoint y: 111, endPoint x: 130, endPoint y: 113, distance: 56.7
click at [130, 113] on h2 "CD A/c - 471417276" at bounding box center [134, 114] width 107 height 15
copy h2 "471417276"
drag, startPoint x: 139, startPoint y: 268, endPoint x: 259, endPoint y: 272, distance: 119.5
click at [259, 272] on div "Health Insurance Policy No. OG-26-9906-8403-00000173 Premium amount: ₹ 1,59,300…" at bounding box center [182, 269] width 202 height 31
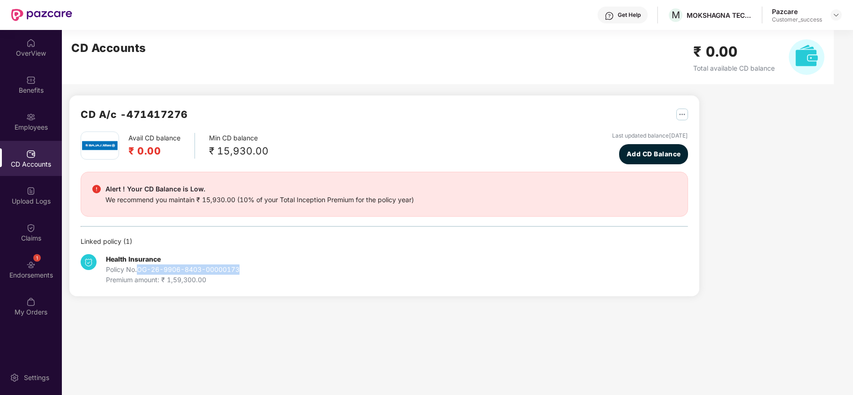
copy div "OG-26-9906-8403-00000173"
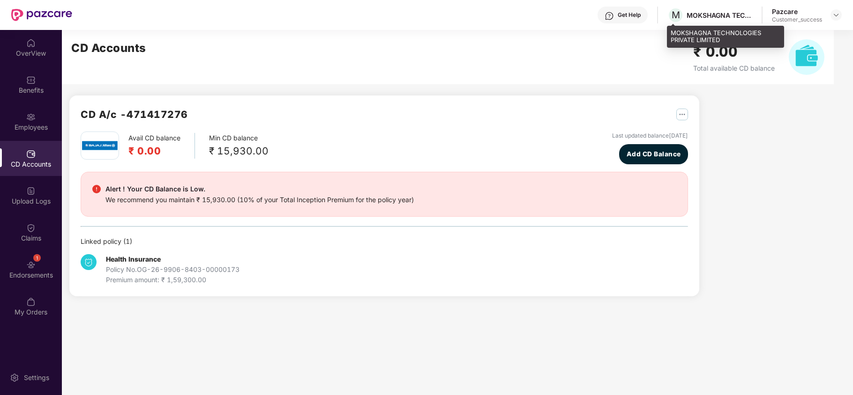
click at [678, 36] on div "MOKSHAGNA TECHNOLOGIES PRIVATE LIMITED" at bounding box center [725, 37] width 117 height 22
copy div "MOKSHAGNA TECHNOLOGIES PRIVATE LIMITED"
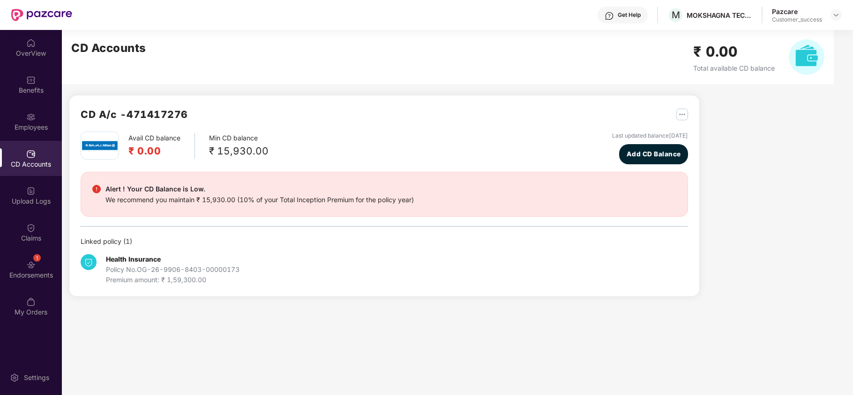
click at [833, 21] on div "Pazcare Customer_success" at bounding box center [807, 15] width 70 height 16
click at [837, 15] on img at bounding box center [835, 14] width 7 height 7
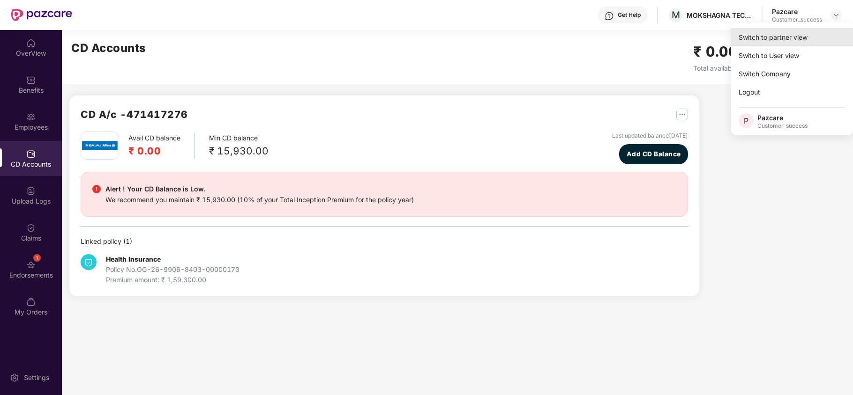
click at [803, 40] on div "Switch to partner view" at bounding box center [792, 37] width 122 height 18
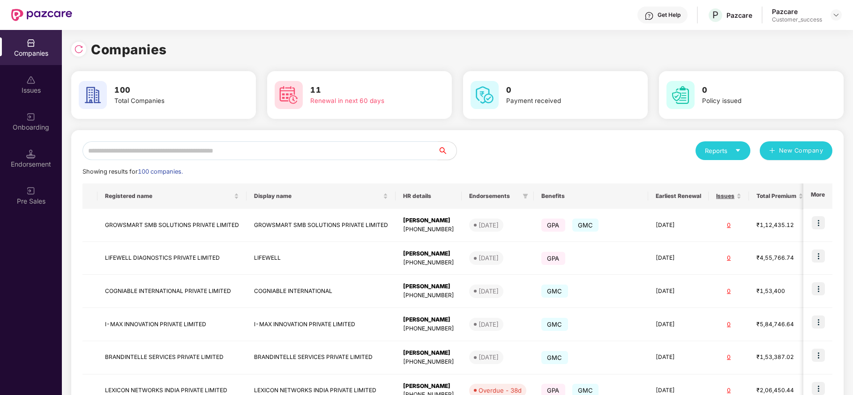
click at [346, 153] on input "text" at bounding box center [259, 150] width 355 height 19
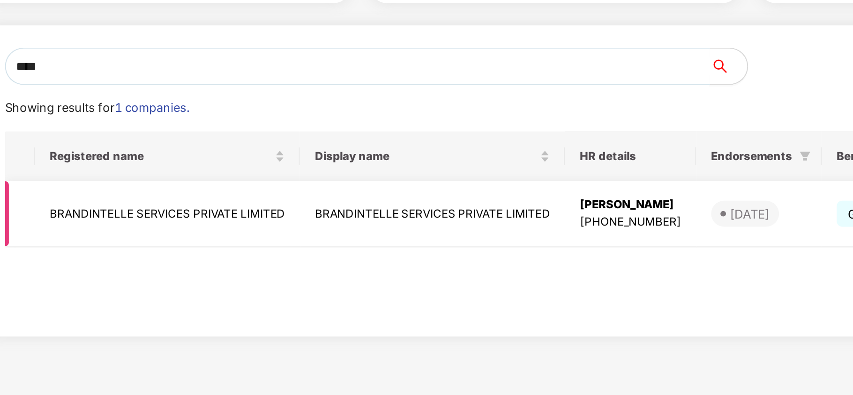
type input "****"
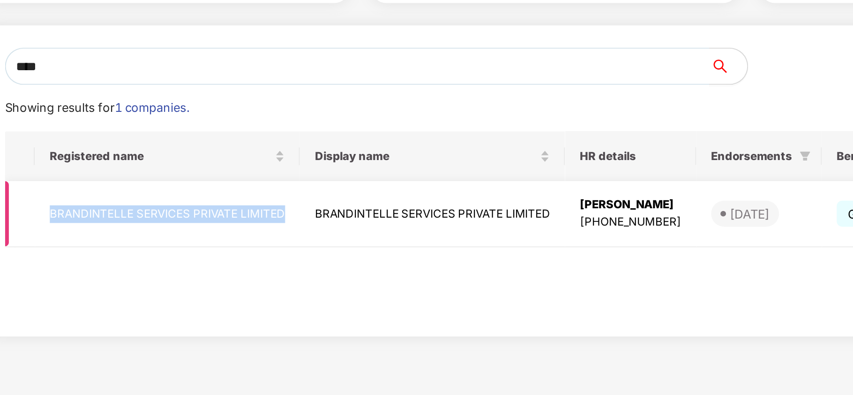
copy td "BRANDINTELLE SERVICES PRIVATE LIMITED"
drag, startPoint x: 105, startPoint y: 224, endPoint x: 223, endPoint y: 224, distance: 117.6
click at [223, 224] on td "BRANDINTELLE SERVICES PRIVATE LIMITED" at bounding box center [164, 225] width 134 height 33
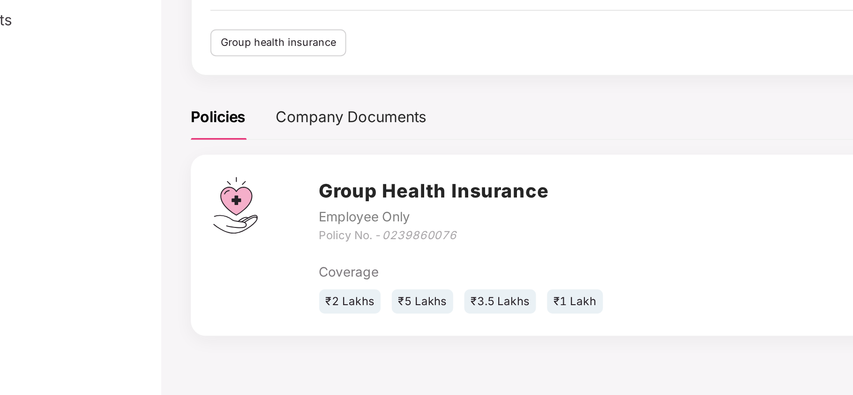
click at [104, 191] on div "Overview Company Details Policy documents CD Accounts Settings" at bounding box center [80, 210] width 139 height 349
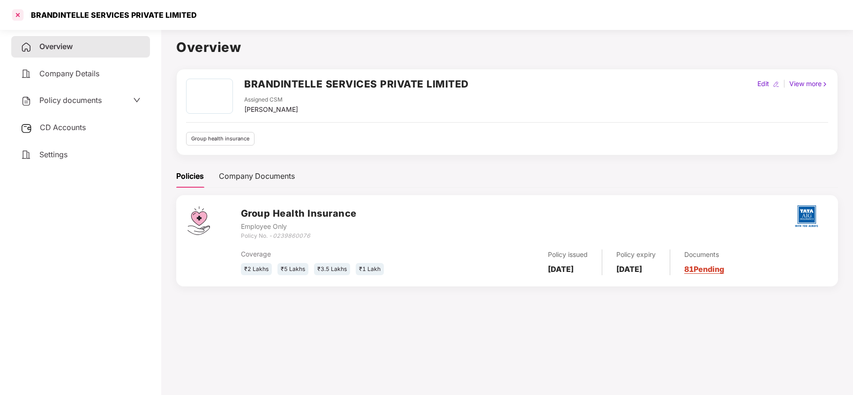
click at [13, 14] on div at bounding box center [17, 14] width 15 height 15
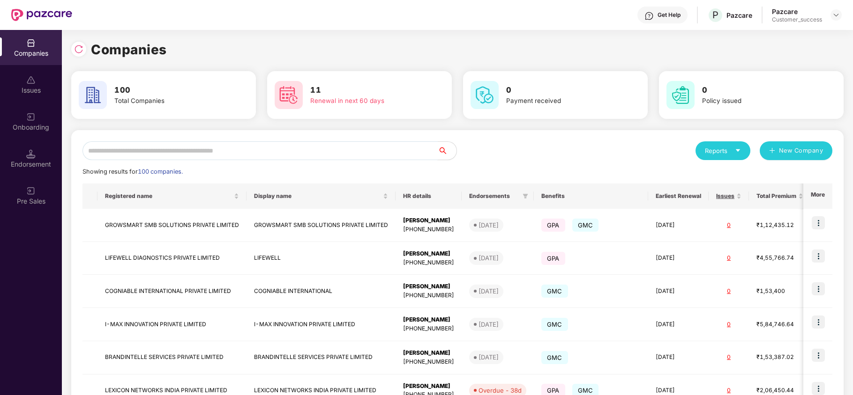
click at [169, 144] on input "text" at bounding box center [259, 150] width 355 height 19
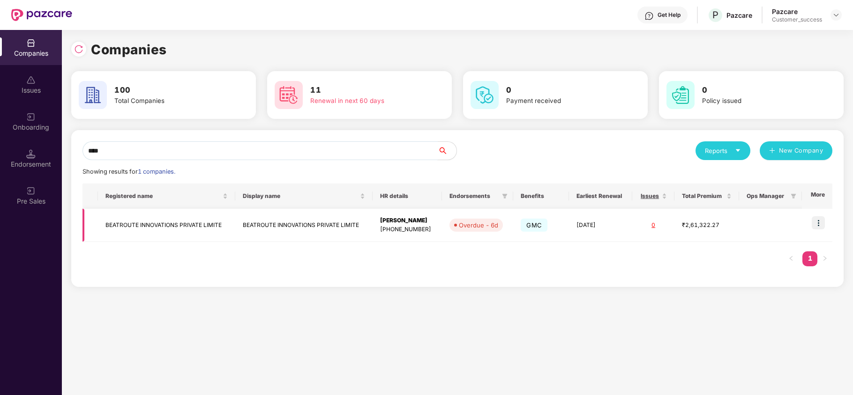
type input "****"
copy td "BEATROUTE INNOVATIONS PRIVATE LIMITE"
drag, startPoint x: 225, startPoint y: 225, endPoint x: 104, endPoint y: 223, distance: 121.8
click at [104, 223] on td "BEATROUTE INNOVATIONS PRIVATE LIMITE" at bounding box center [166, 225] width 137 height 33
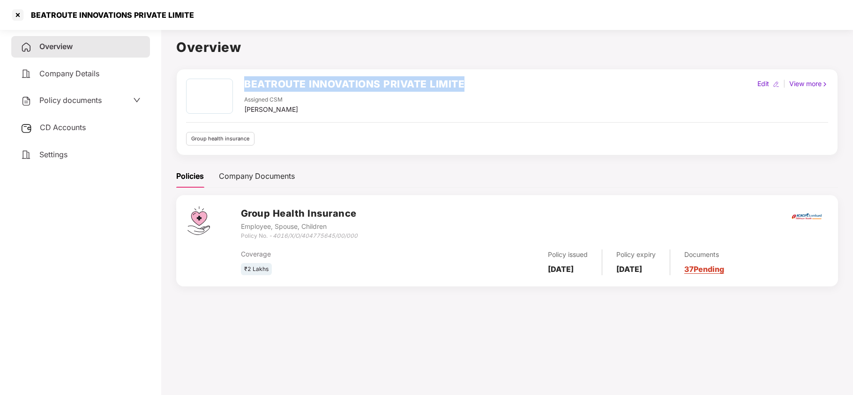
drag, startPoint x: 244, startPoint y: 83, endPoint x: 467, endPoint y: 73, distance: 223.7
click at [467, 73] on div "BEATROUTE INNOVATIONS PRIVATE LIMITE Assigned CSM [PERSON_NAME] Edit | View mor…" at bounding box center [507, 112] width 662 height 87
copy h2 "BEATROUTE INNOVATIONS PRIVATE LIMITE"
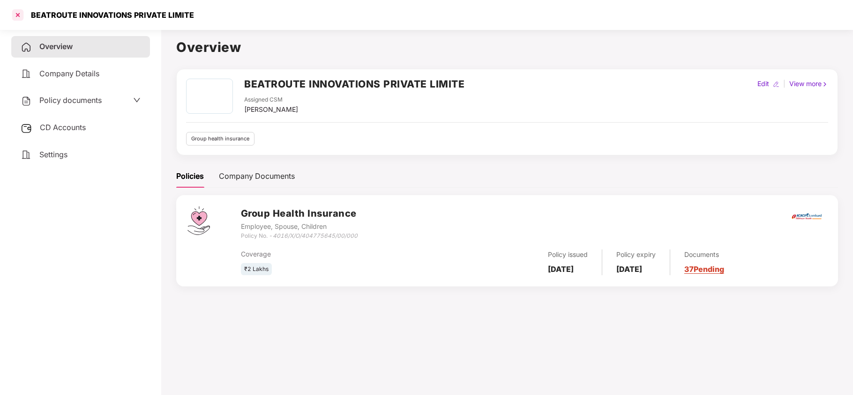
click at [21, 13] on div at bounding box center [17, 14] width 15 height 15
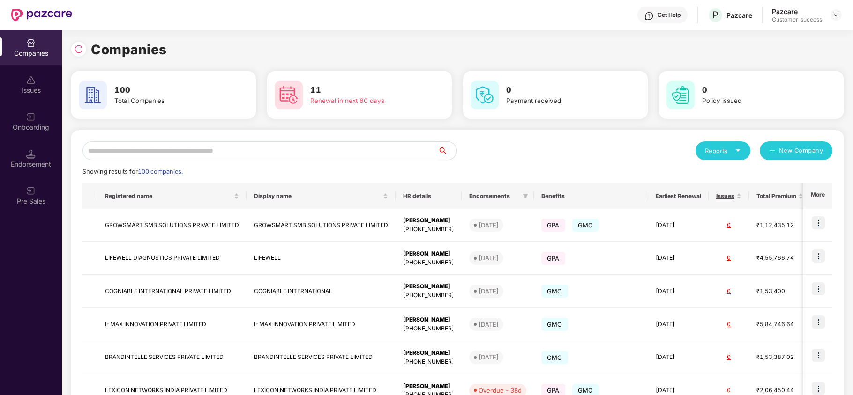
click at [206, 147] on input "text" at bounding box center [259, 150] width 355 height 19
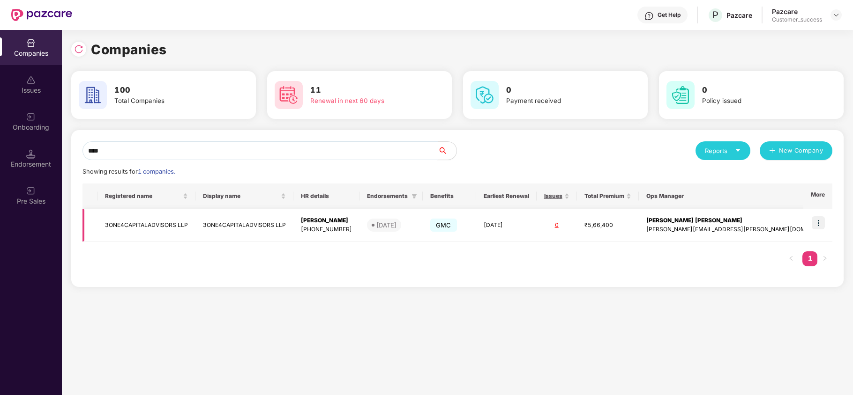
type input "****"
click at [818, 224] on img at bounding box center [817, 222] width 13 height 13
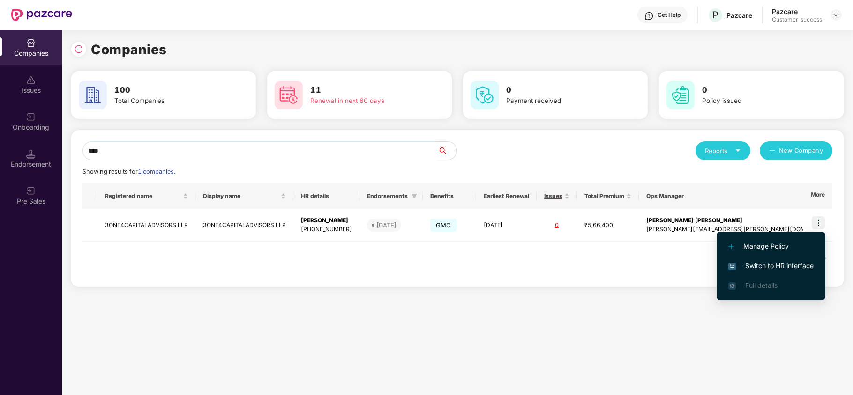
click at [751, 259] on li "Switch to HR interface" at bounding box center [770, 266] width 109 height 20
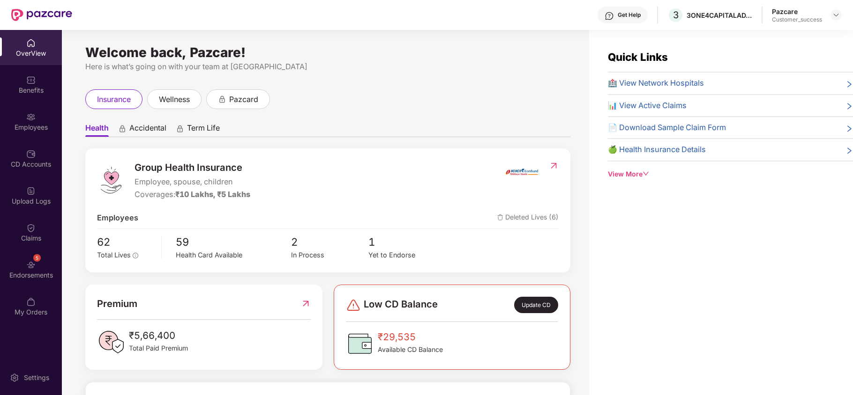
click at [28, 126] on div "Employees" at bounding box center [31, 127] width 62 height 9
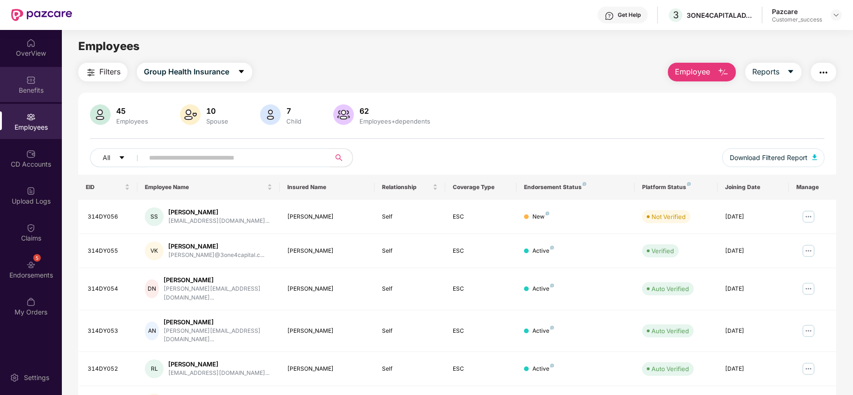
click at [36, 74] on div "Benefits" at bounding box center [31, 84] width 62 height 35
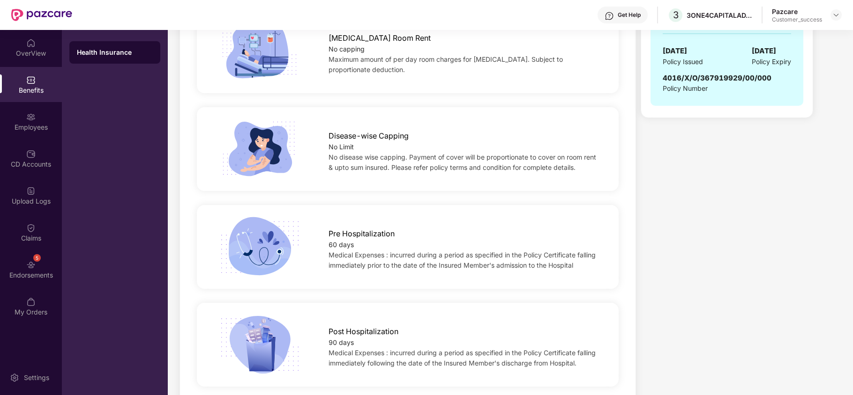
scroll to position [464, 0]
drag, startPoint x: 357, startPoint y: 244, endPoint x: 328, endPoint y: 234, distance: 30.7
click at [328, 234] on div "Pre Hospitalization 60 days Medical Expenses : incurred during a period as spec…" at bounding box center [463, 246] width 301 height 47
copy div "Pre Hospitalization 60 days"
drag, startPoint x: 361, startPoint y: 342, endPoint x: 328, endPoint y: 330, distance: 34.5
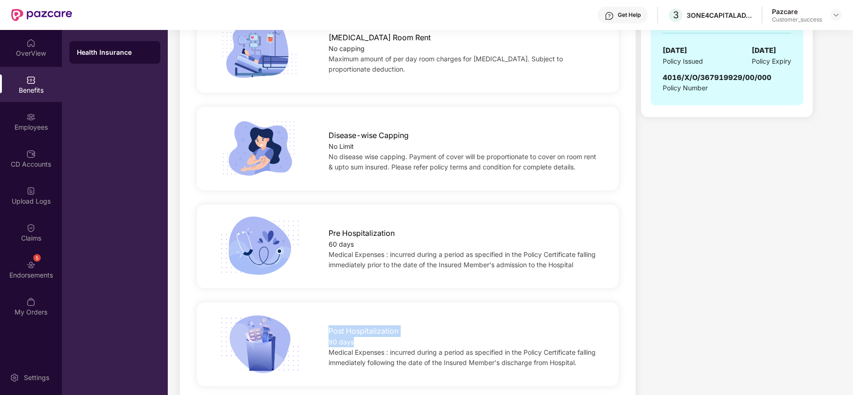
click at [328, 330] on div "Post Hospitalization 90 days Medical Expenses : incurred during a period as spe…" at bounding box center [463, 344] width 301 height 47
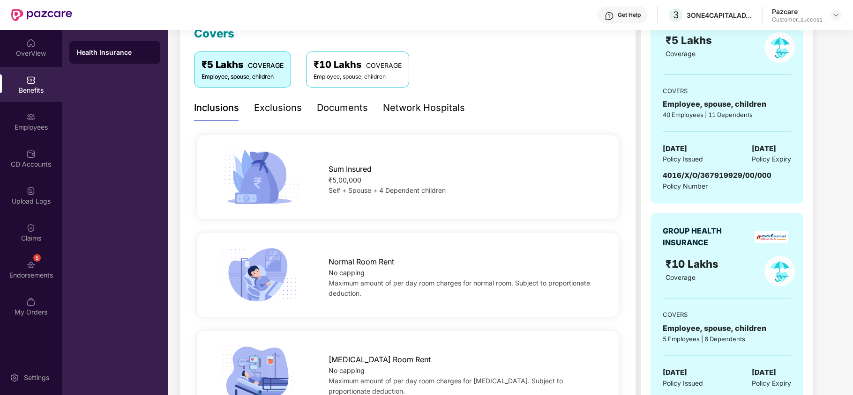
scroll to position [0, 0]
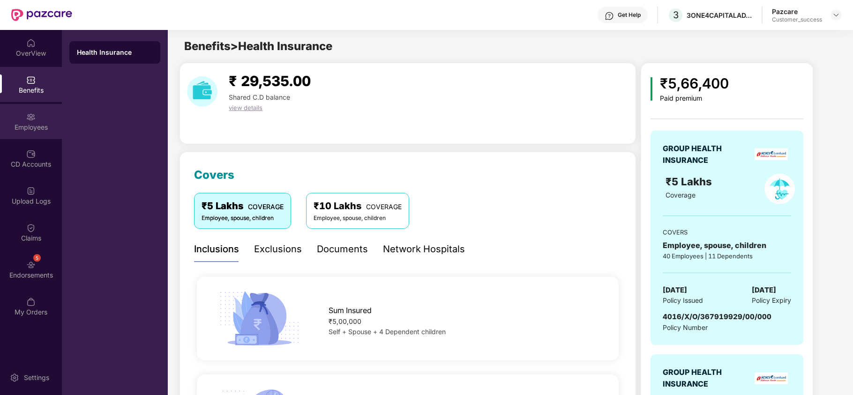
click at [39, 128] on div "Employees" at bounding box center [31, 127] width 62 height 9
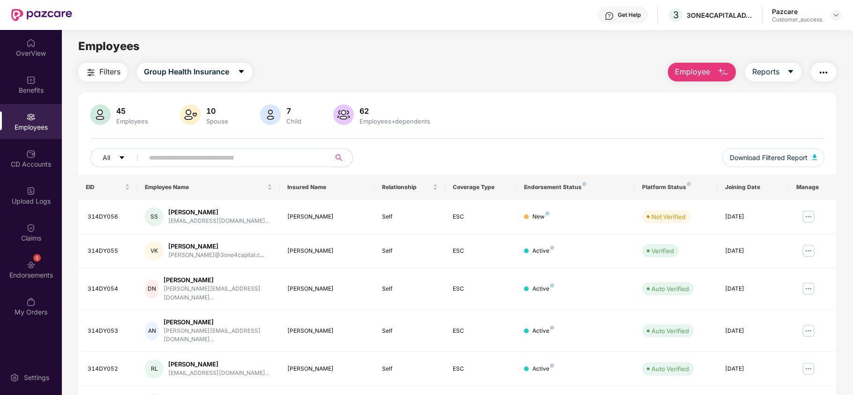
click at [240, 156] on input "text" at bounding box center [233, 158] width 168 height 14
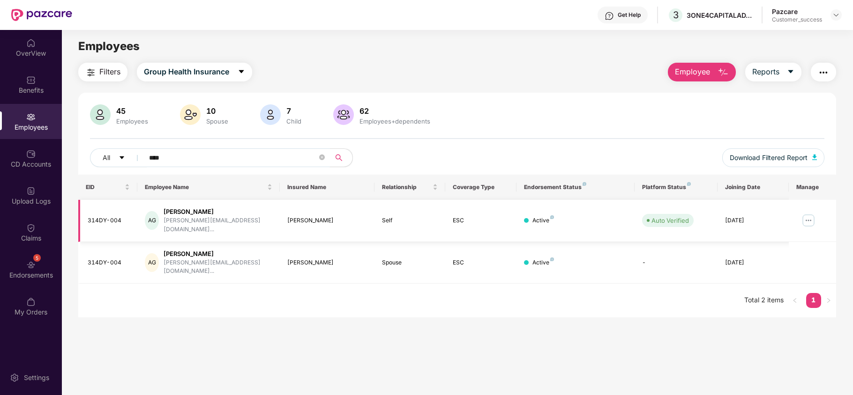
type input "****"
click at [806, 214] on img at bounding box center [808, 220] width 15 height 15
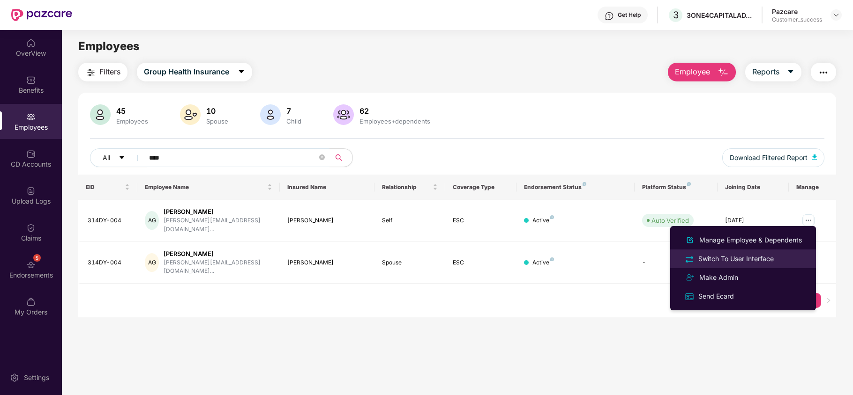
click at [754, 254] on div "Switch To User Interface" at bounding box center [735, 259] width 79 height 10
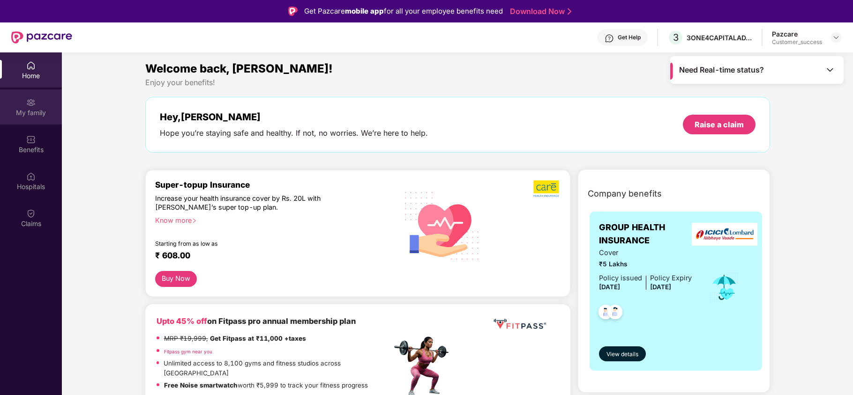
click at [30, 111] on div "My family" at bounding box center [31, 112] width 62 height 9
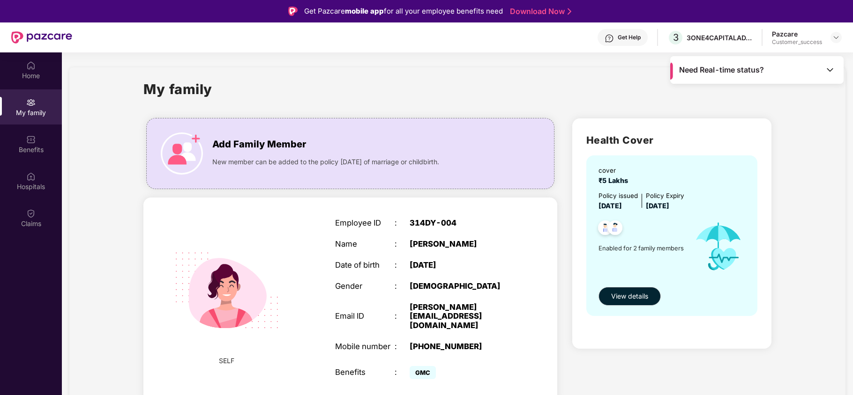
click at [826, 72] on img at bounding box center [829, 69] width 9 height 9
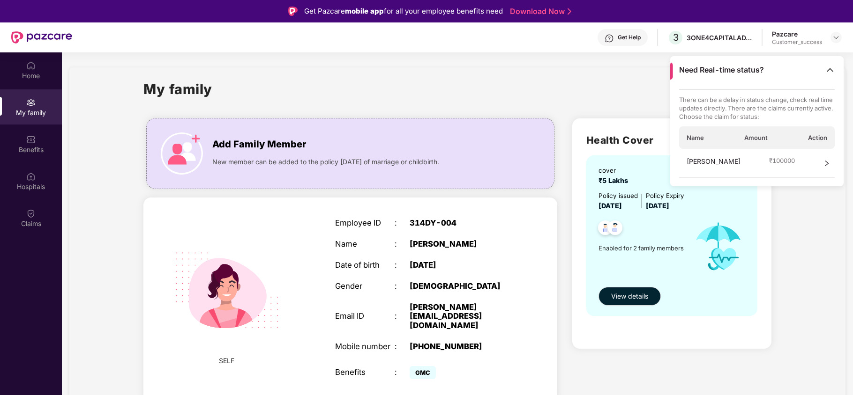
click at [817, 159] on div "[PERSON_NAME] ₹ 100000" at bounding box center [757, 163] width 156 height 29
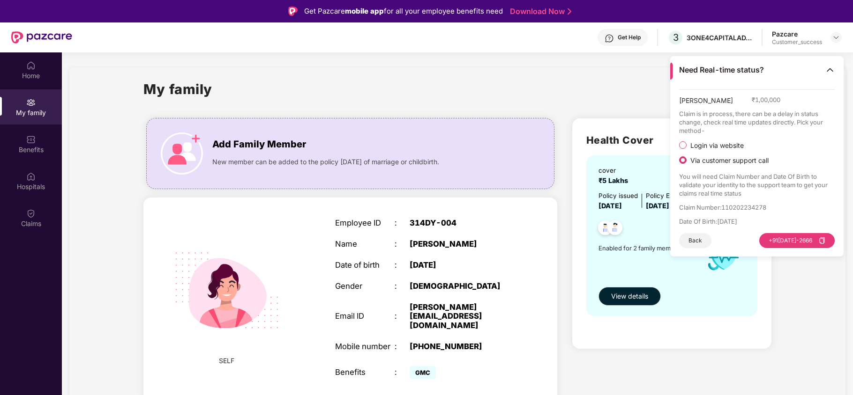
click at [829, 68] on img at bounding box center [829, 69] width 9 height 9
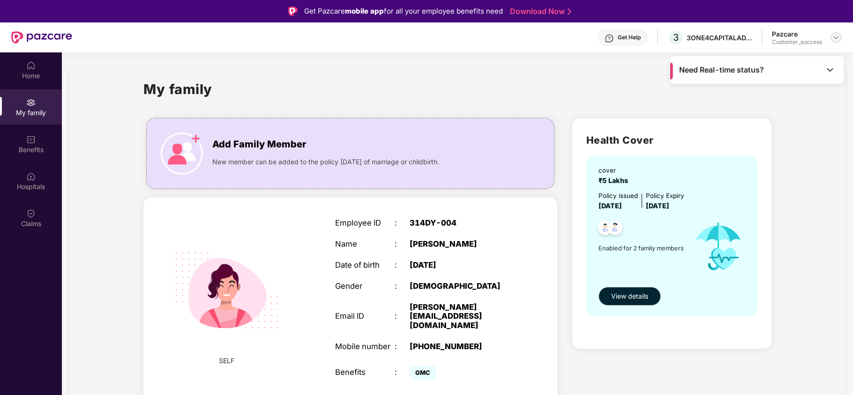
click at [834, 36] on img at bounding box center [835, 37] width 7 height 7
click at [786, 60] on div "Switch to partner view" at bounding box center [792, 60] width 122 height 18
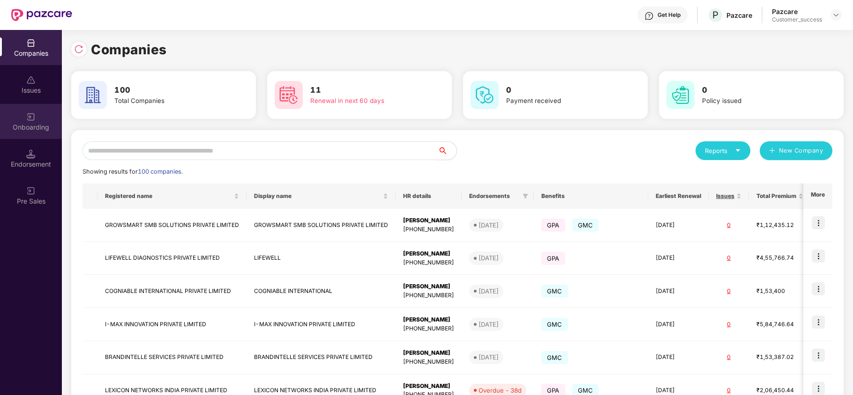
click at [41, 133] on div "Onboarding" at bounding box center [31, 121] width 62 height 35
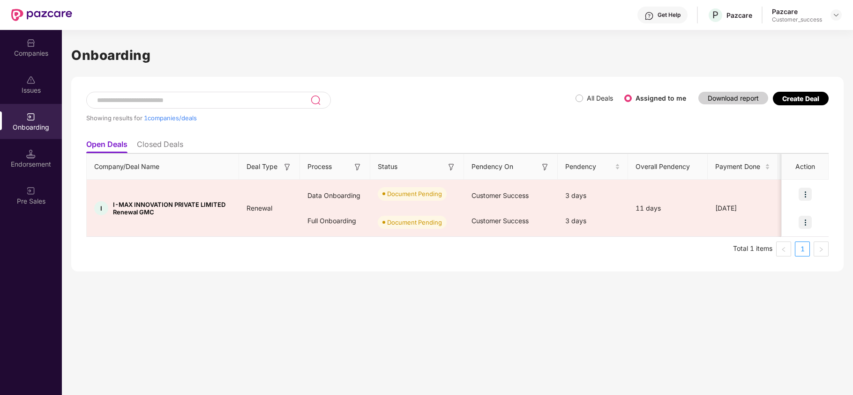
click at [41, 49] on div "Companies" at bounding box center [31, 53] width 62 height 9
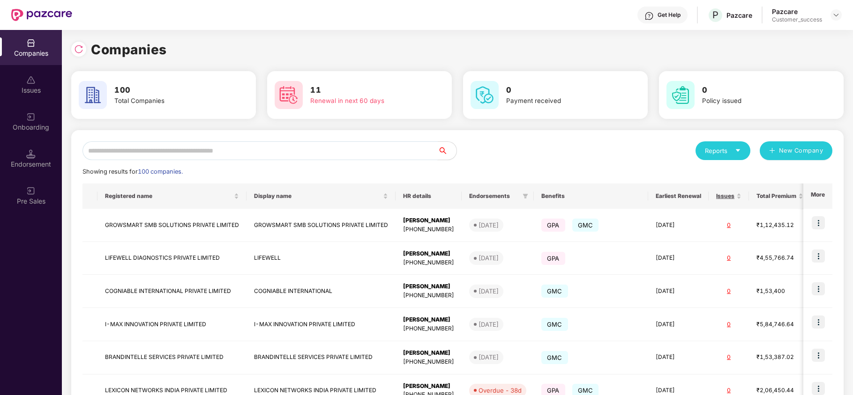
click at [166, 156] on input "text" at bounding box center [259, 150] width 355 height 19
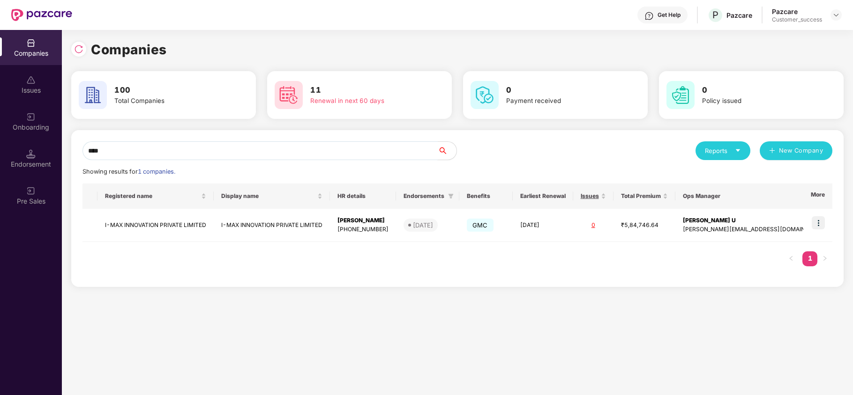
drag, startPoint x: 166, startPoint y: 156, endPoint x: 313, endPoint y: 246, distance: 172.6
click at [313, 246] on div "**** Reports New Company Showing results for 1 companies. Registered name Displ…" at bounding box center [457, 208] width 750 height 134
type input "****"
click at [817, 218] on img at bounding box center [817, 222] width 13 height 13
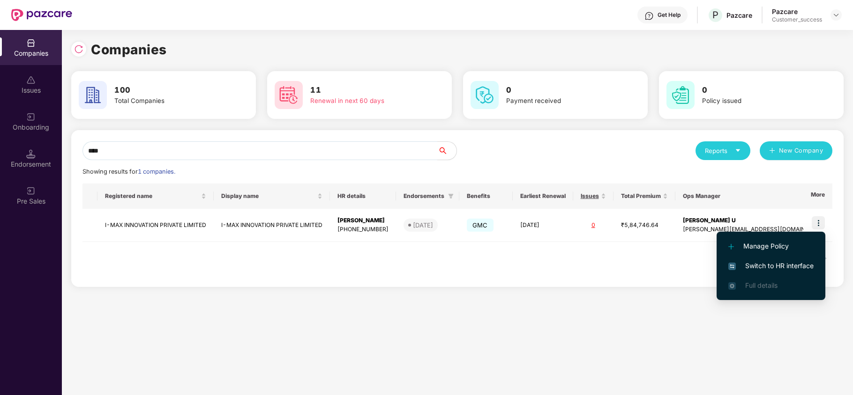
click at [748, 266] on span "Switch to HR interface" at bounding box center [770, 266] width 85 height 10
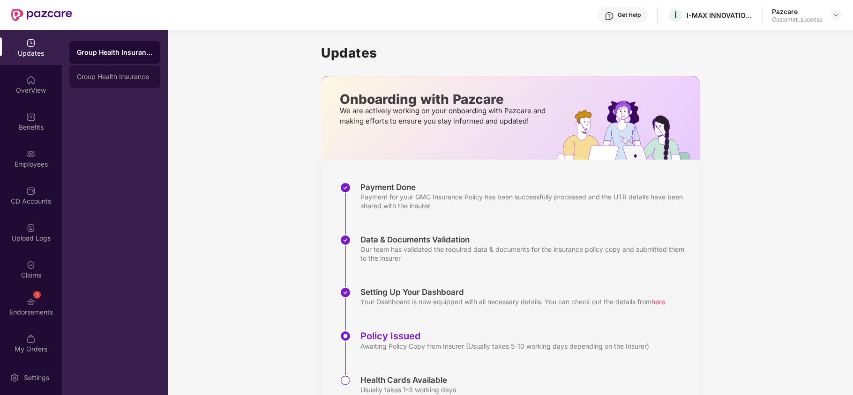
click at [105, 83] on div "Group Health Insurance" at bounding box center [114, 77] width 91 height 22
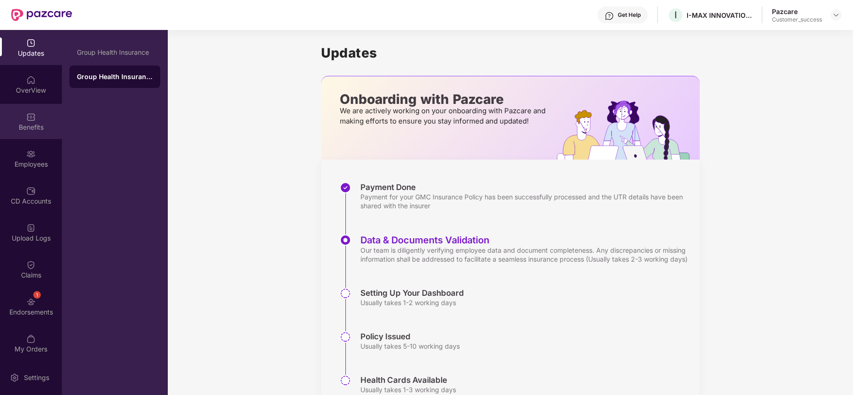
click at [27, 133] on div "Benefits" at bounding box center [31, 121] width 62 height 35
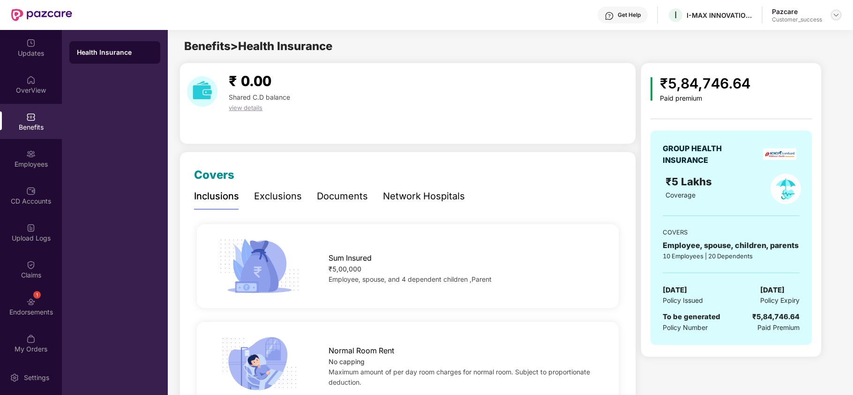
click at [833, 20] on div at bounding box center [835, 14] width 11 height 11
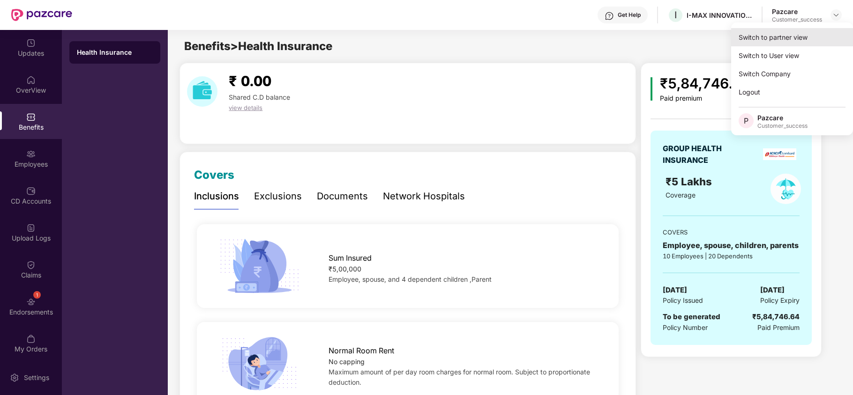
click at [769, 32] on div "Switch to partner view" at bounding box center [792, 37] width 122 height 18
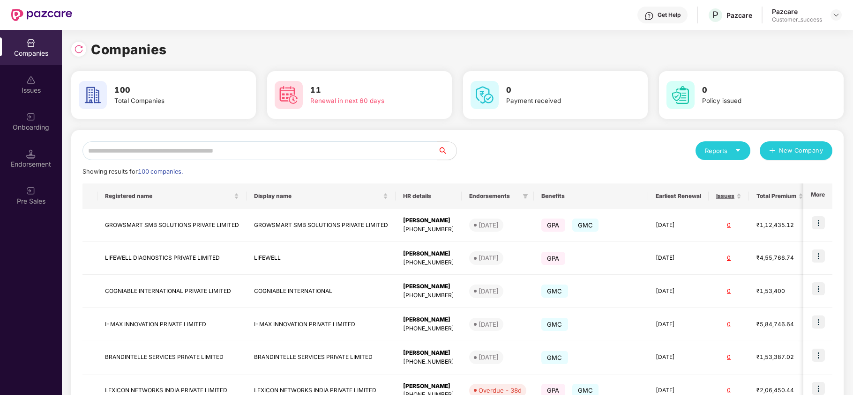
click at [40, 134] on div "Onboarding" at bounding box center [31, 121] width 62 height 35
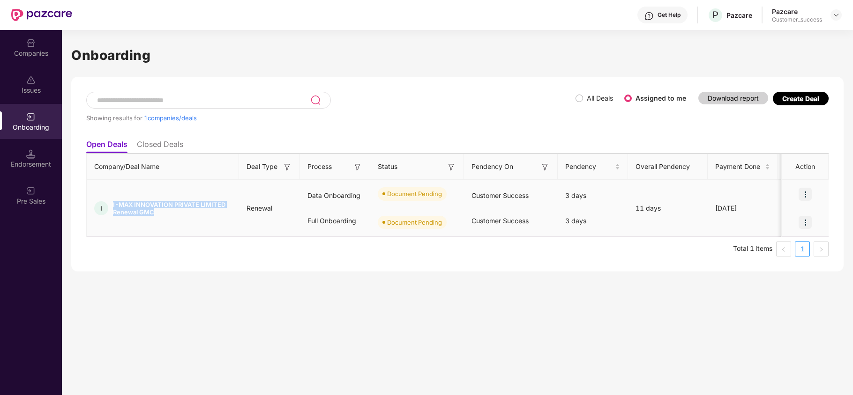
drag, startPoint x: 158, startPoint y: 211, endPoint x: 111, endPoint y: 201, distance: 47.9
click at [111, 201] on div "I I-MAX INNOVATION PRIVATE LIMITED Renewal GMC" at bounding box center [163, 208] width 152 height 15
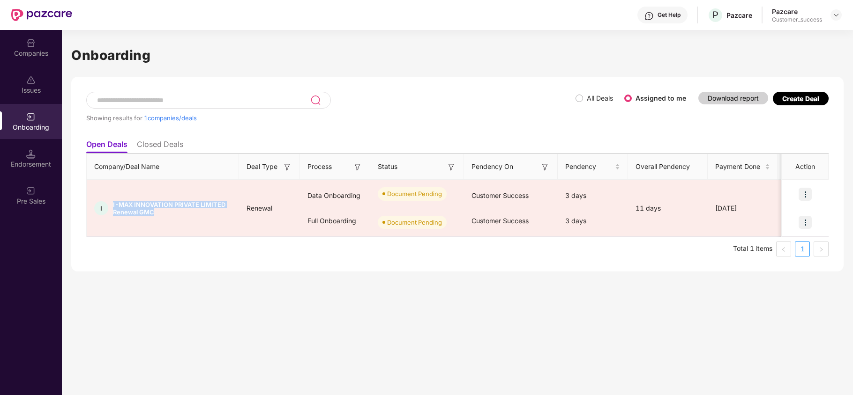
scroll to position [0, 0]
click at [30, 60] on div "Companies" at bounding box center [31, 47] width 62 height 35
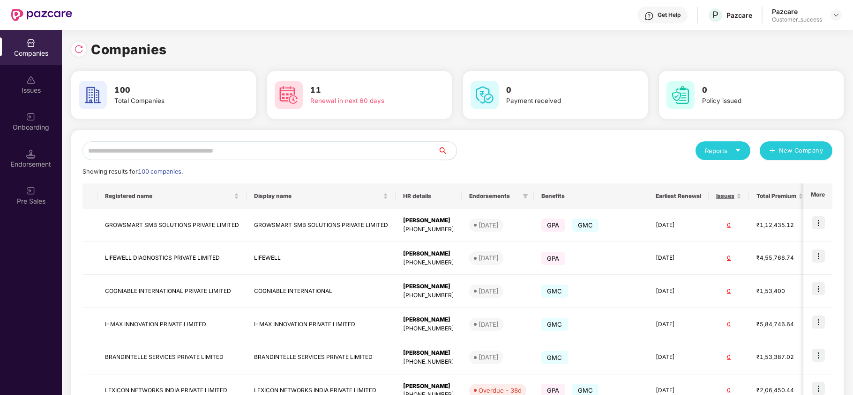
click at [137, 149] on input "text" at bounding box center [259, 150] width 355 height 19
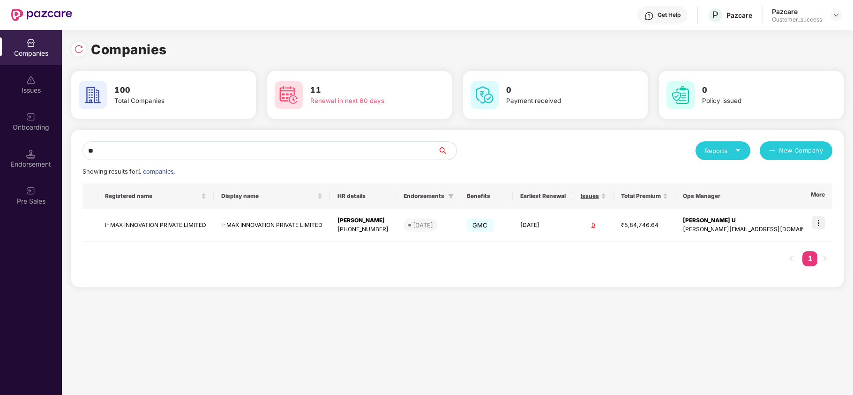
type input "**"
click at [37, 131] on div "Onboarding" at bounding box center [31, 127] width 62 height 9
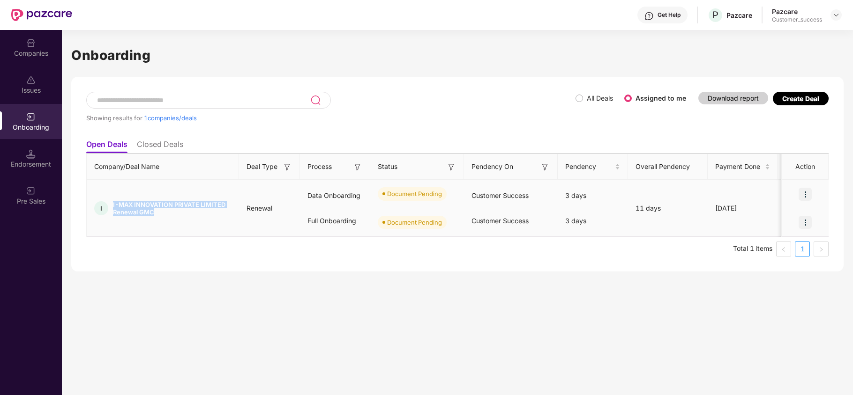
drag, startPoint x: 156, startPoint y: 213, endPoint x: 102, endPoint y: 201, distance: 55.5
click at [102, 201] on div "I I-MAX INNOVATION PRIVATE LIMITED Renewal GMC" at bounding box center [163, 208] width 152 height 15
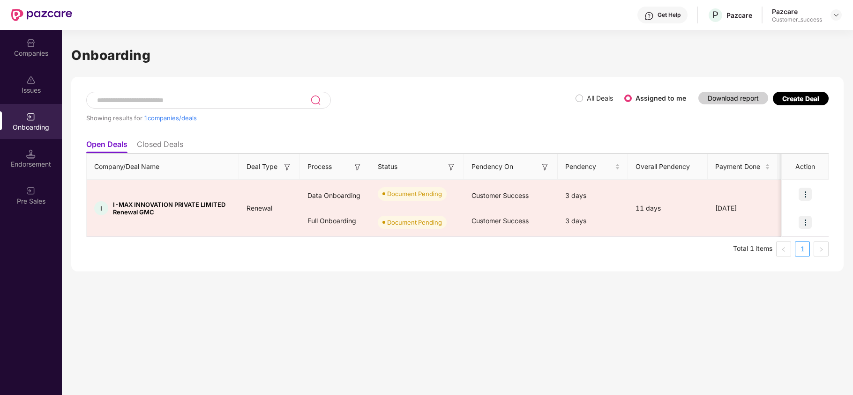
click at [29, 49] on div "Companies" at bounding box center [31, 53] width 62 height 9
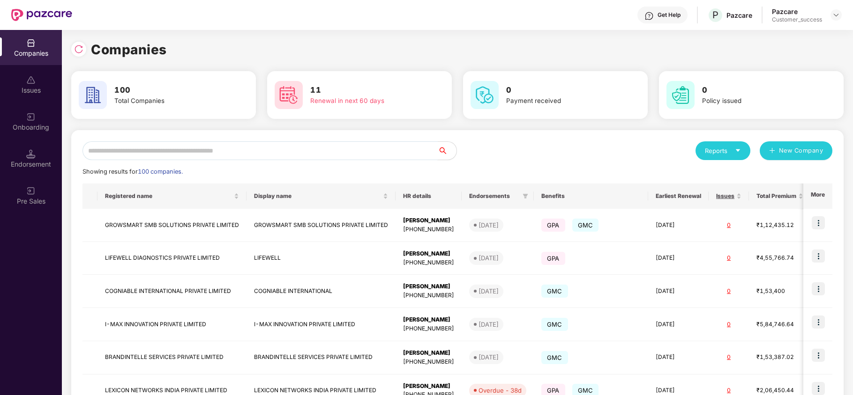
click at [137, 150] on input "text" at bounding box center [259, 150] width 355 height 19
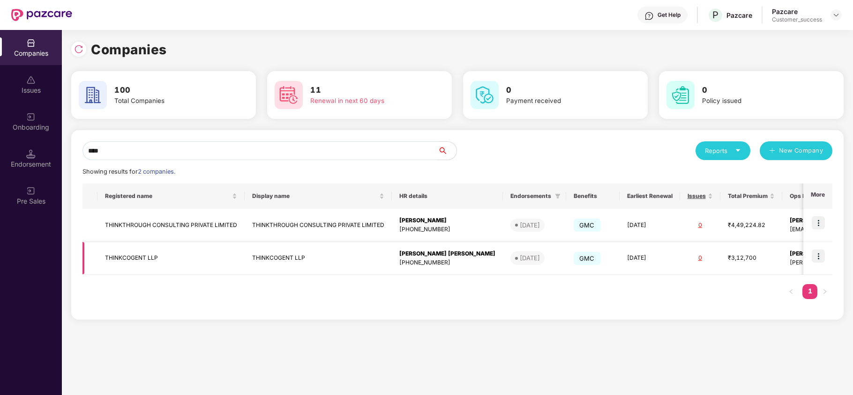
type input "****"
click at [820, 257] on img at bounding box center [817, 256] width 13 height 13
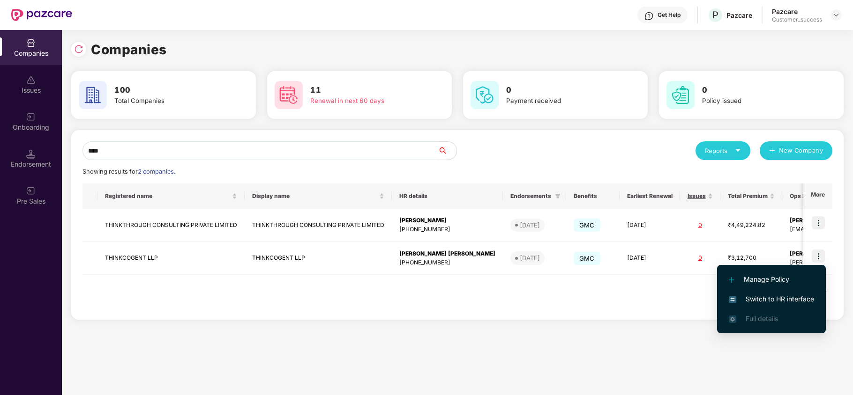
click at [766, 297] on span "Switch to HR interface" at bounding box center [771, 299] width 85 height 10
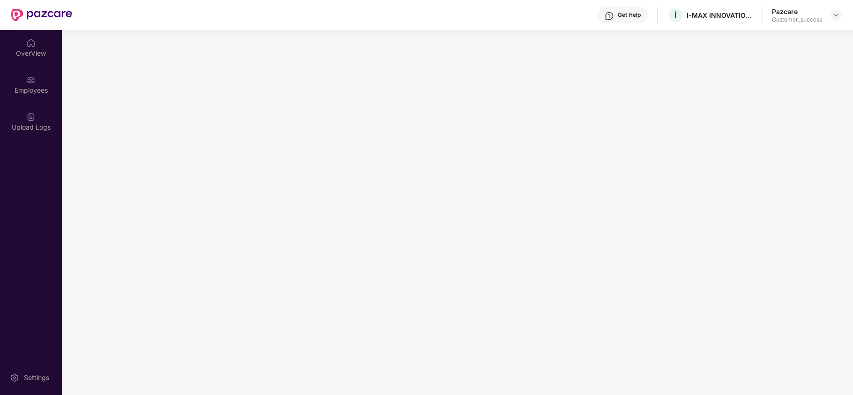
scroll to position [0, 0]
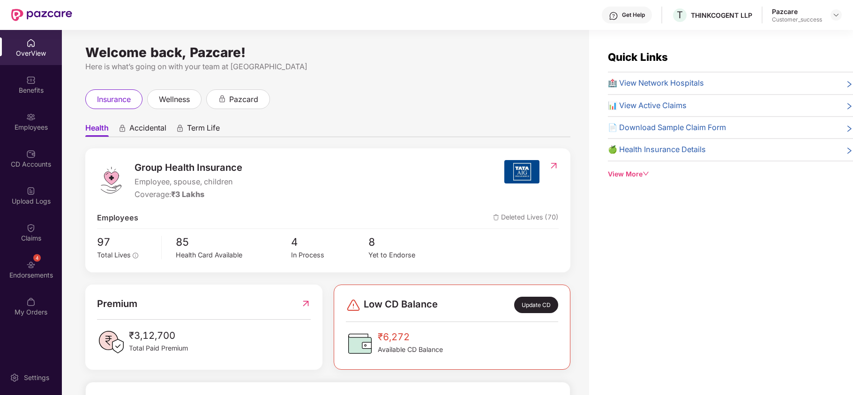
click at [25, 124] on div "Employees" at bounding box center [31, 127] width 62 height 9
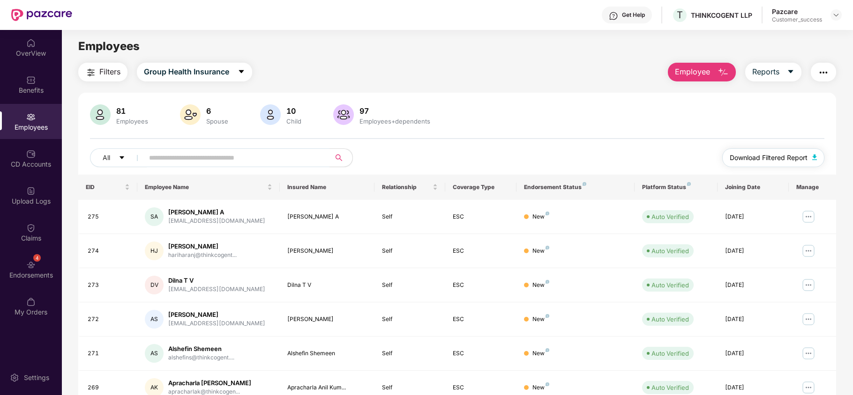
click at [753, 158] on span "Download Filtered Report" at bounding box center [768, 158] width 78 height 10
